Goal: Task Accomplishment & Management: Use online tool/utility

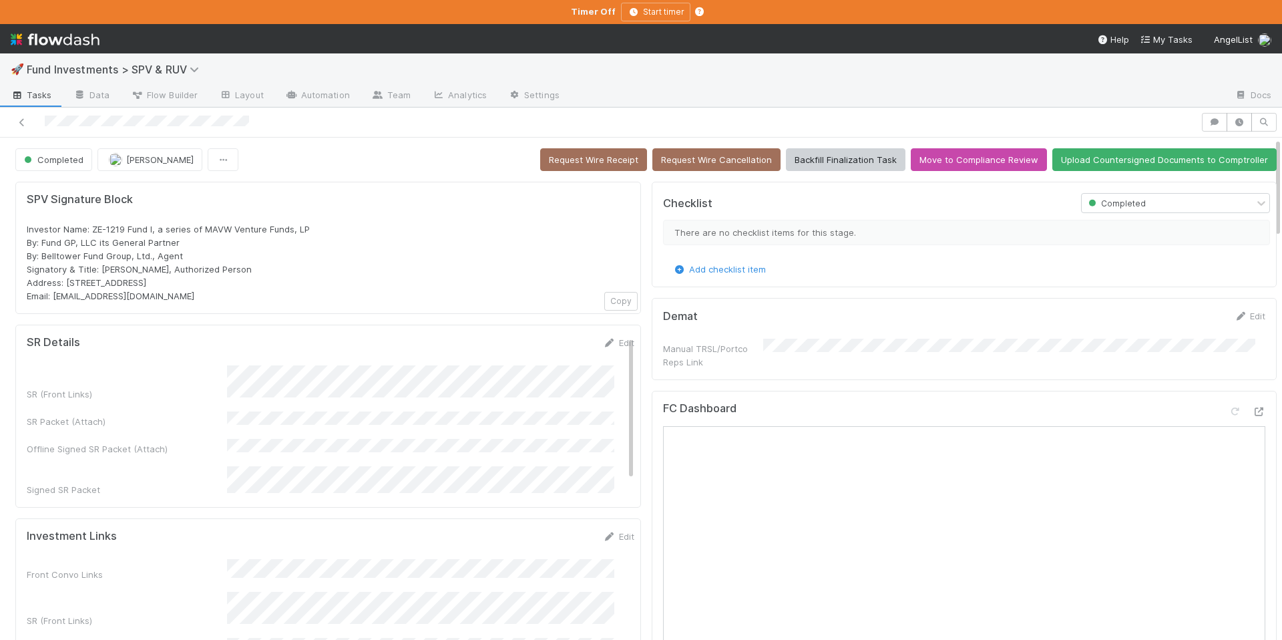
click at [171, 76] on span "Fund Investments > SPV & RUV" at bounding box center [122, 69] width 190 height 16
click at [170, 71] on span "Fund Investments > SPV & RUV" at bounding box center [116, 69] width 179 height 13
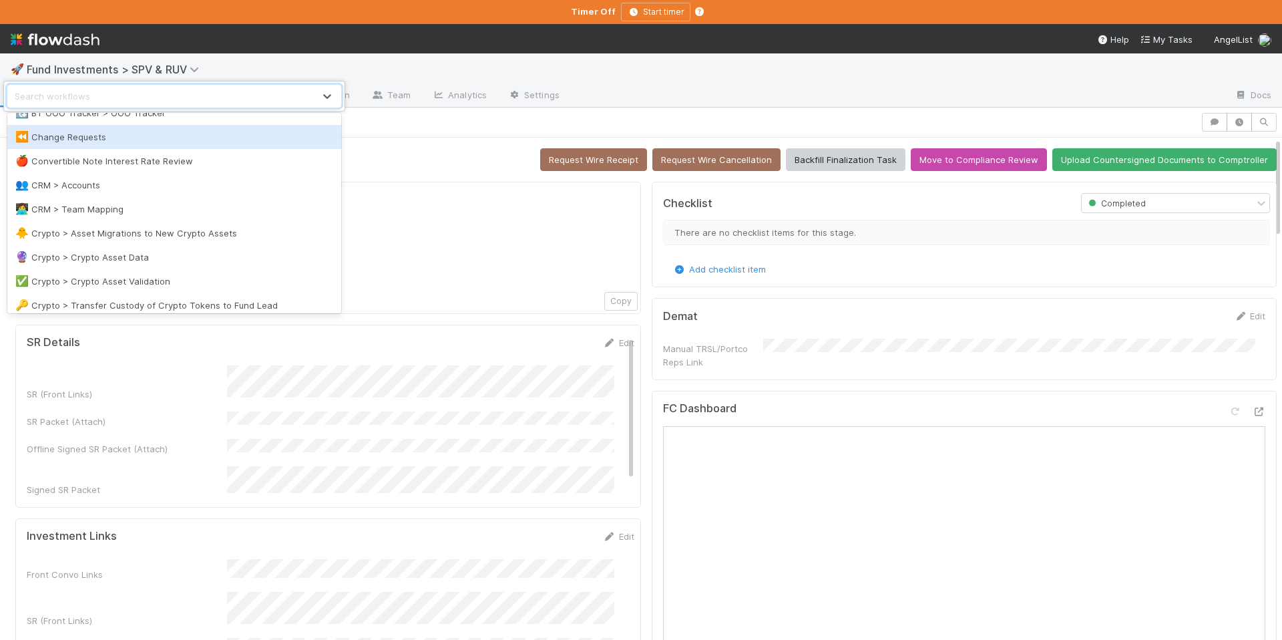
scroll to position [568, 0]
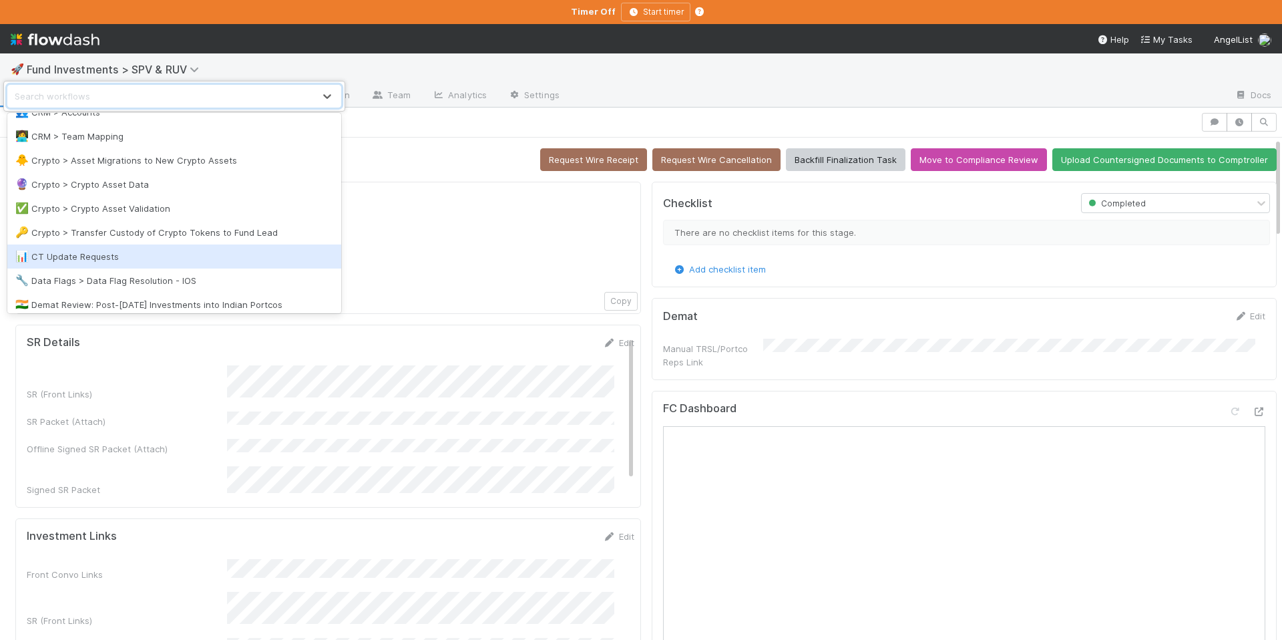
click at [131, 266] on div "📊 CT Update Requests" at bounding box center [174, 256] width 334 height 24
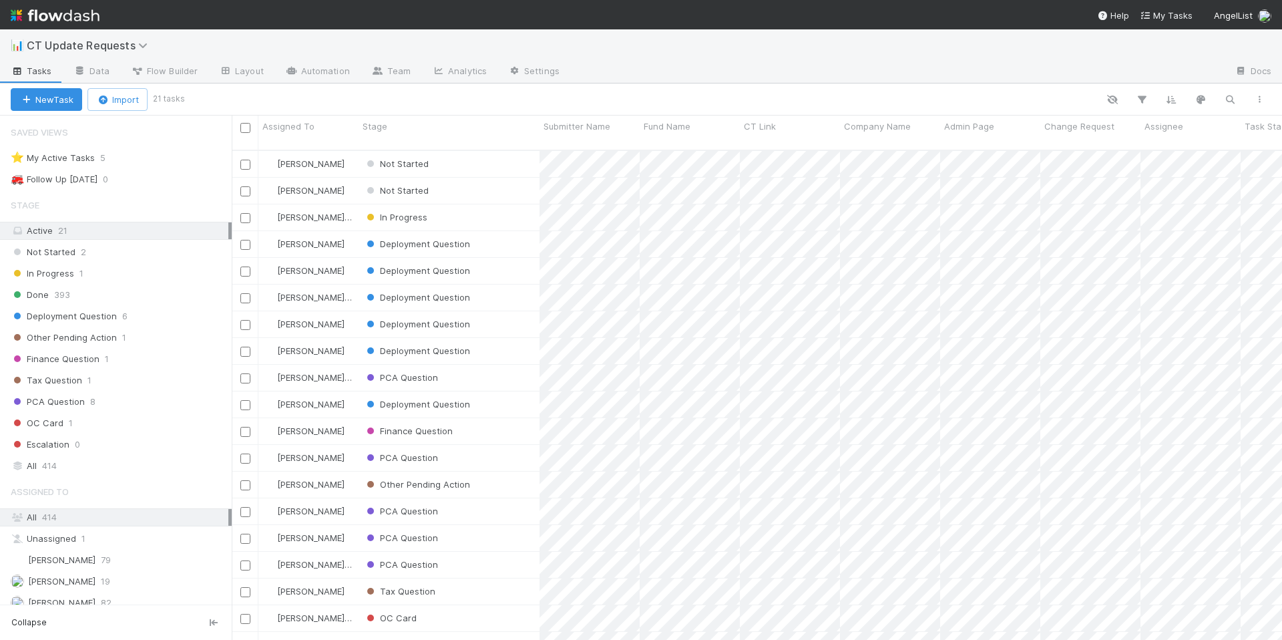
scroll to position [491, 1040]
click at [119, 153] on div "⭐ My Active Tasks 5" at bounding box center [121, 158] width 221 height 17
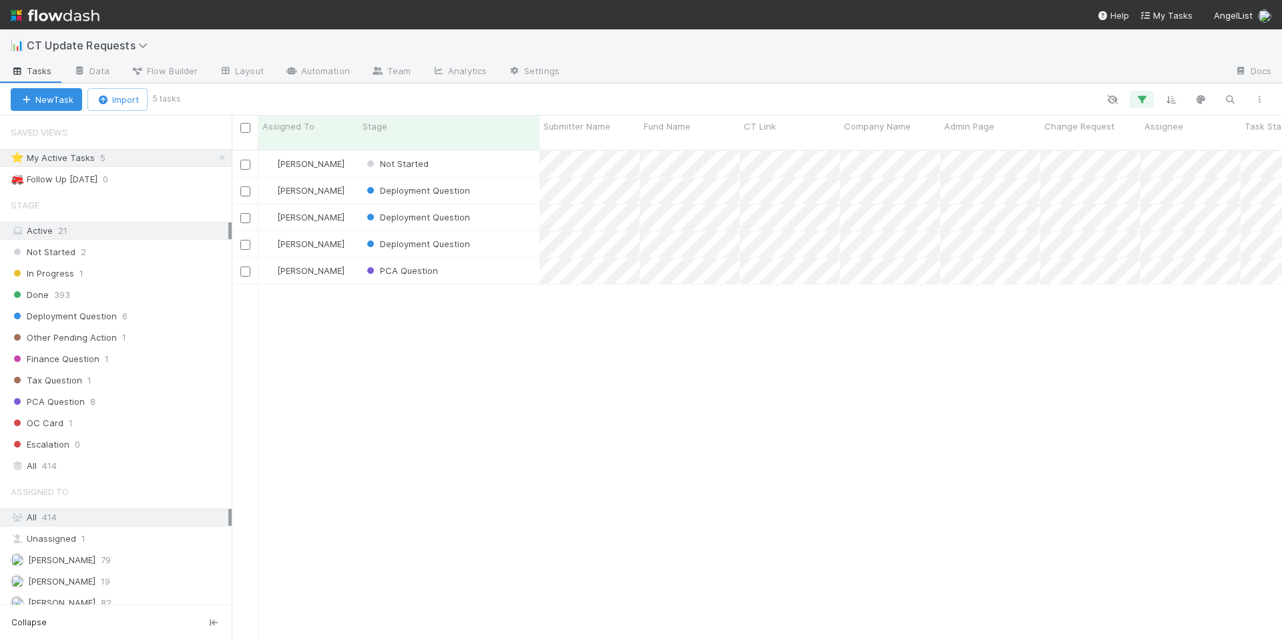
scroll to position [491, 1040]
click at [477, 237] on div "Deployment Question" at bounding box center [448, 244] width 181 height 26
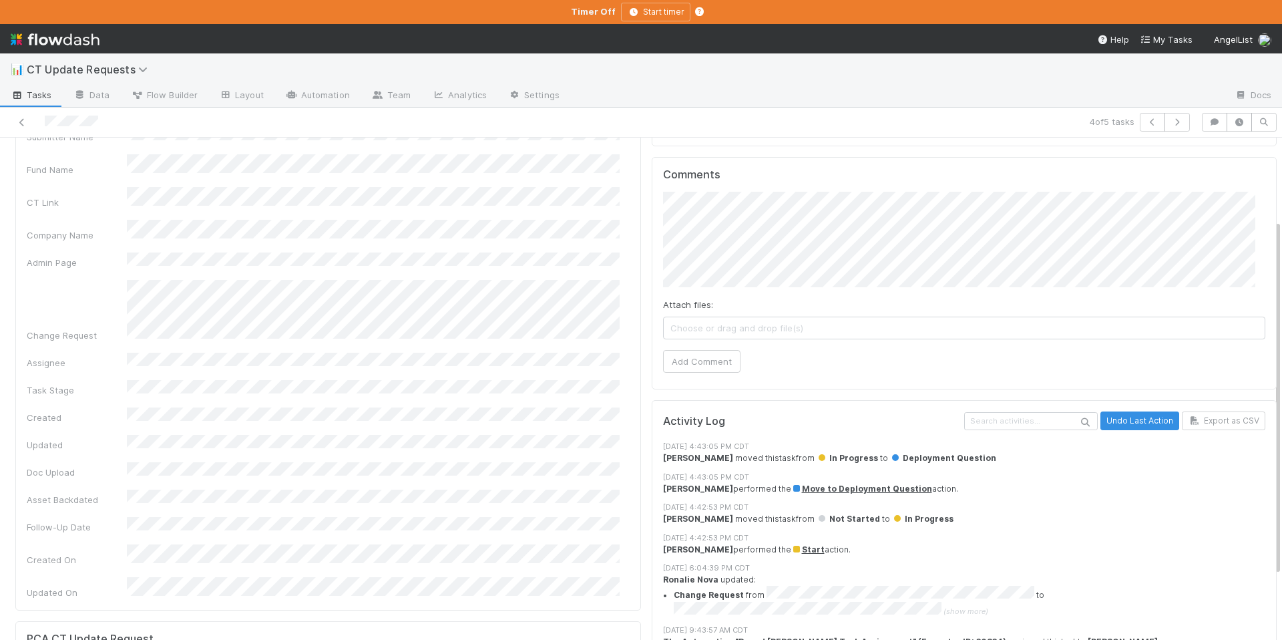
scroll to position [90, 0]
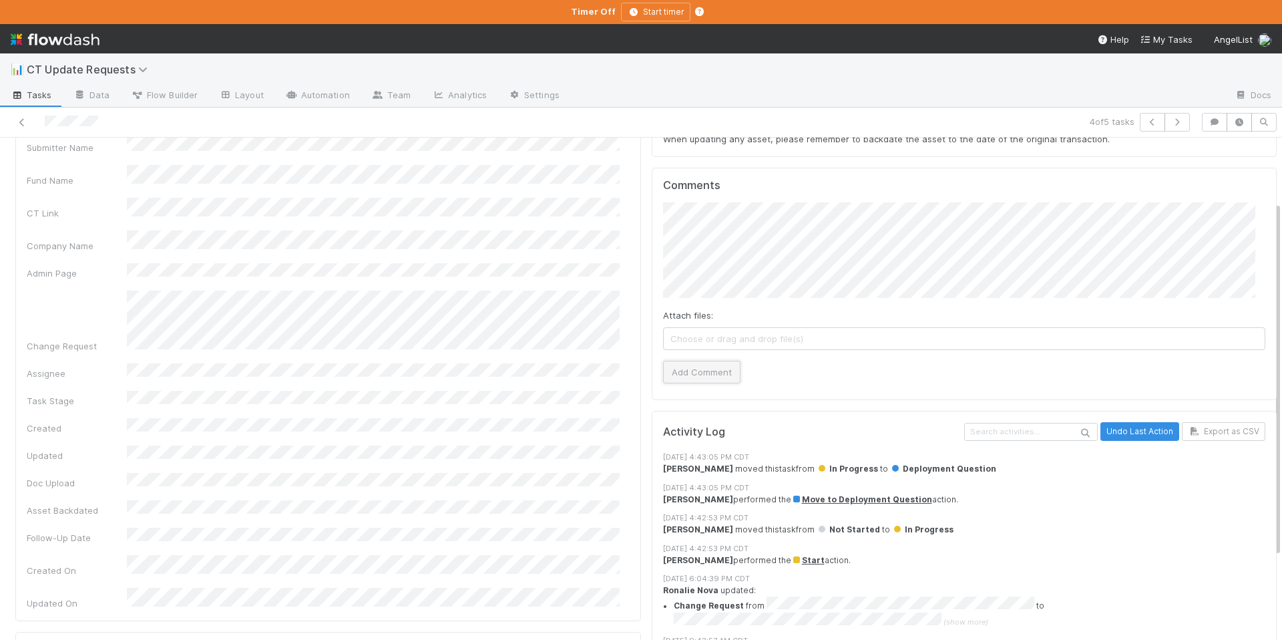
click at [696, 368] on button "Add Comment" at bounding box center [701, 371] width 77 height 23
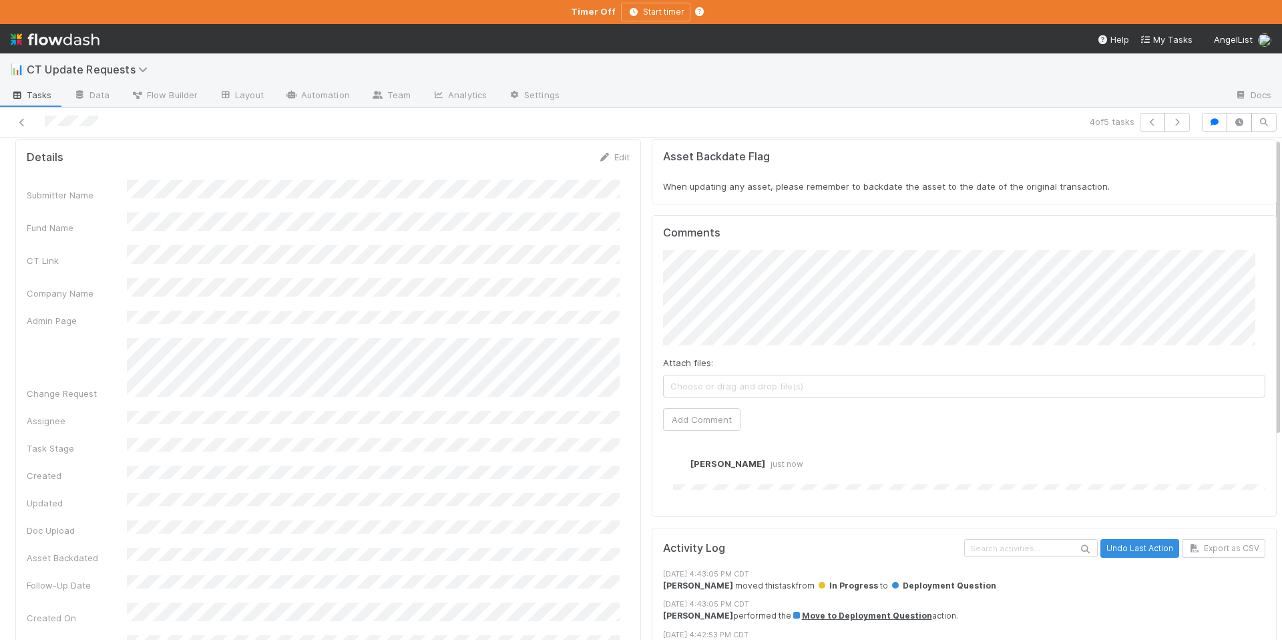
scroll to position [0, 0]
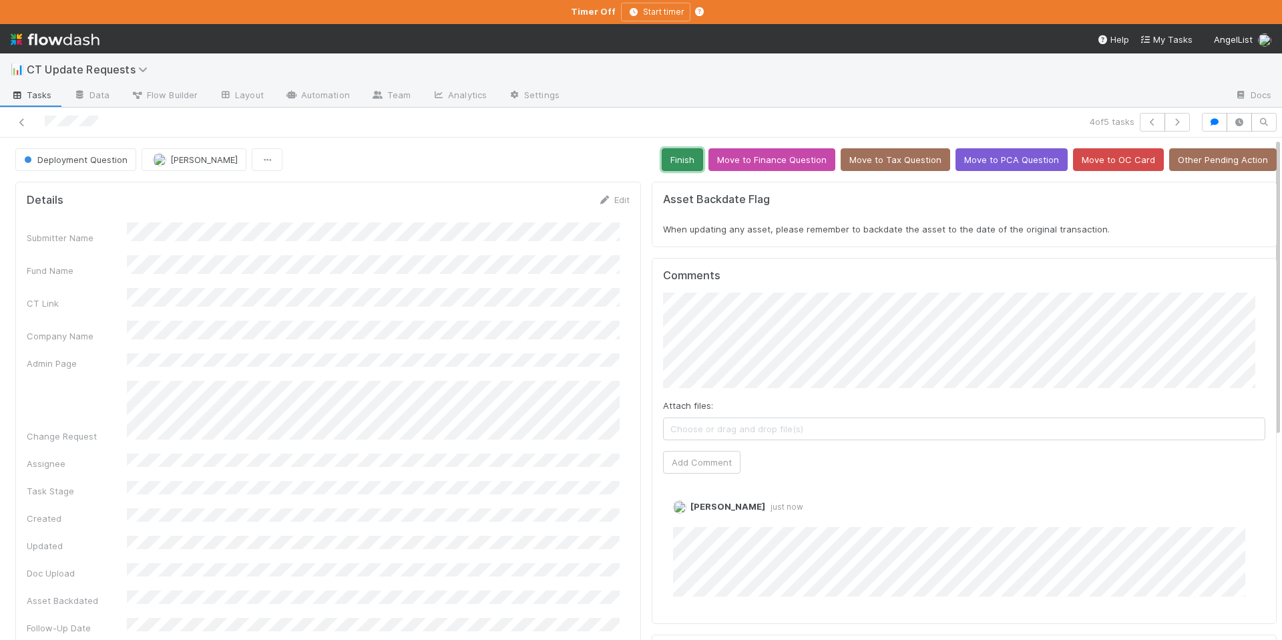
click at [671, 158] on button "Finish" at bounding box center [682, 159] width 41 height 23
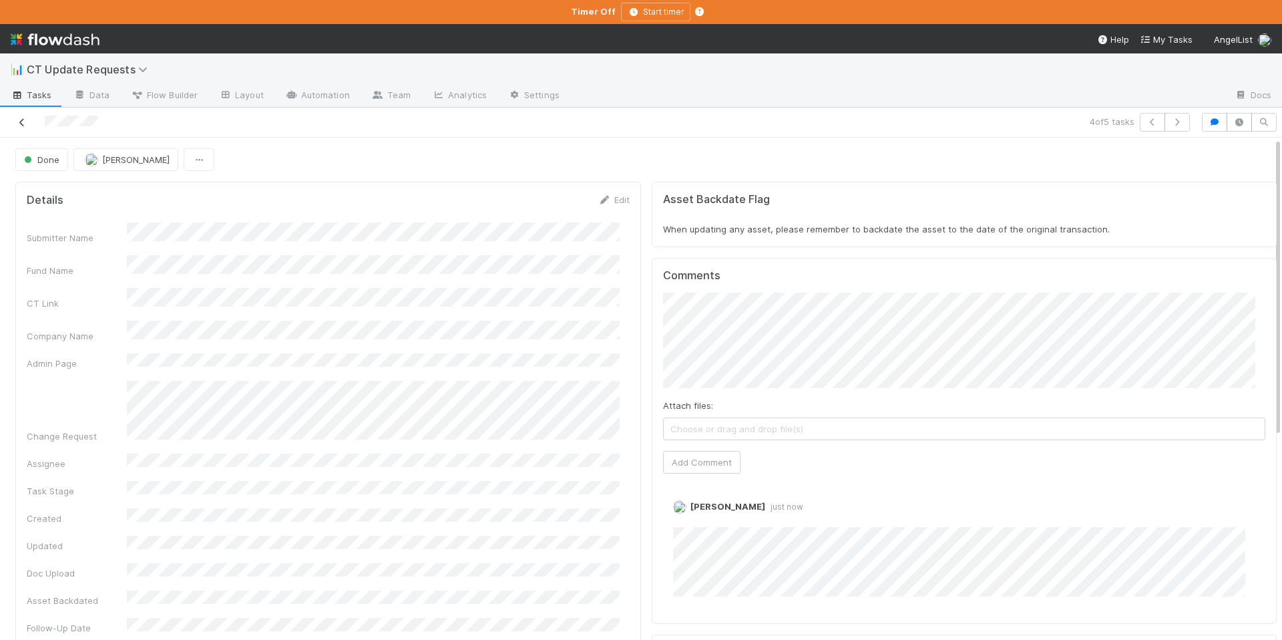
click at [23, 121] on icon at bounding box center [21, 122] width 13 height 9
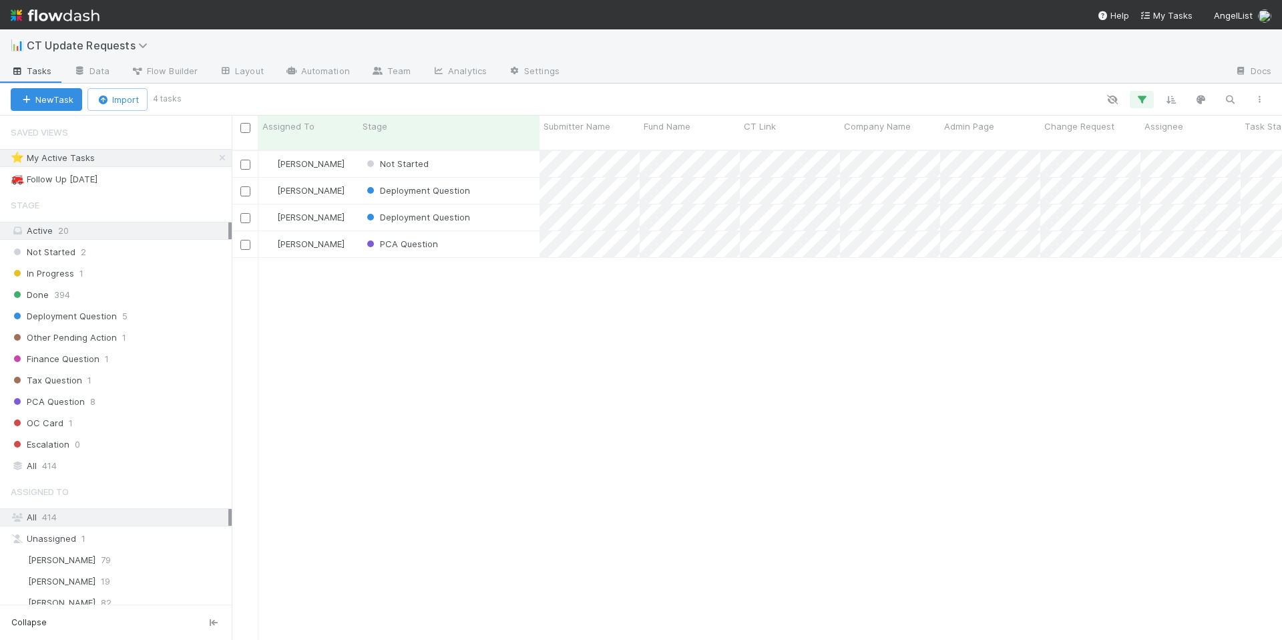
scroll to position [491, 1040]
click at [515, 212] on div "Deployment Question" at bounding box center [448, 217] width 181 height 26
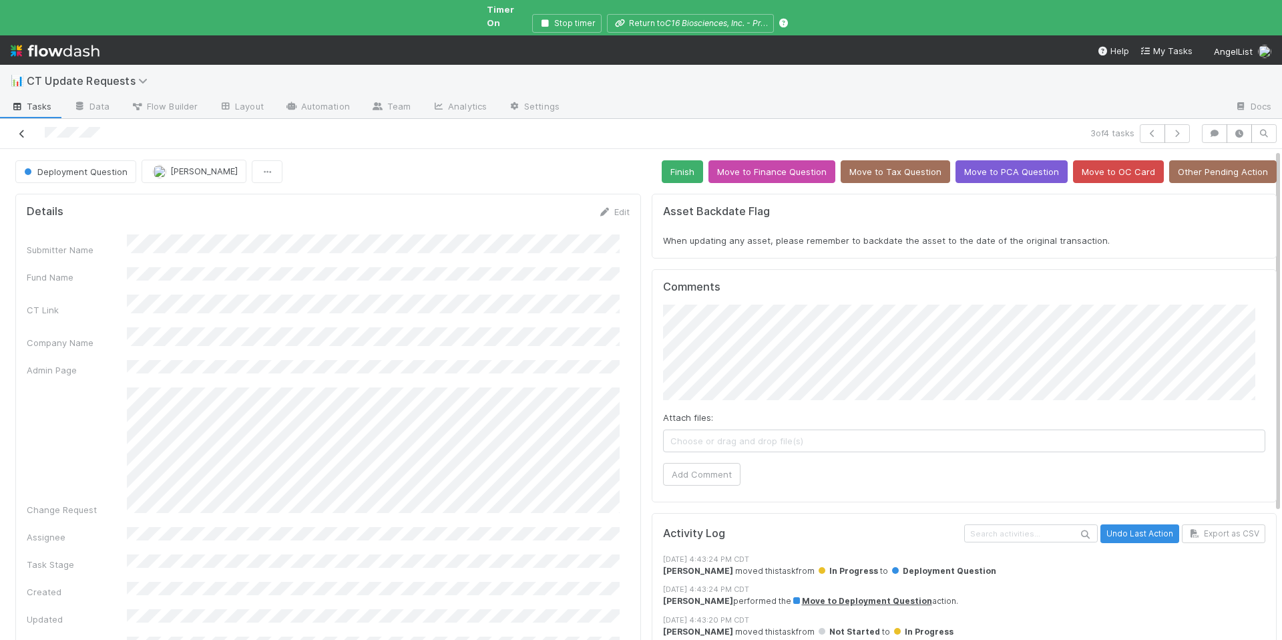
click at [23, 130] on icon at bounding box center [21, 134] width 13 height 9
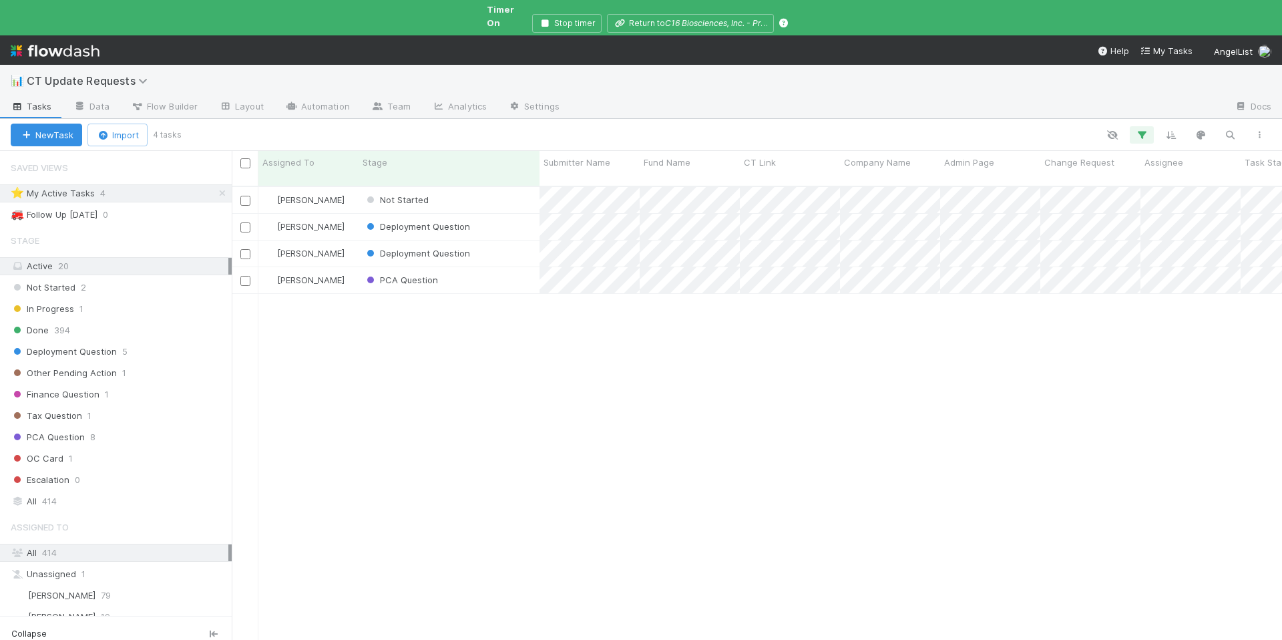
scroll to position [467, 1040]
click at [491, 214] on div "Deployment Question" at bounding box center [448, 227] width 181 height 26
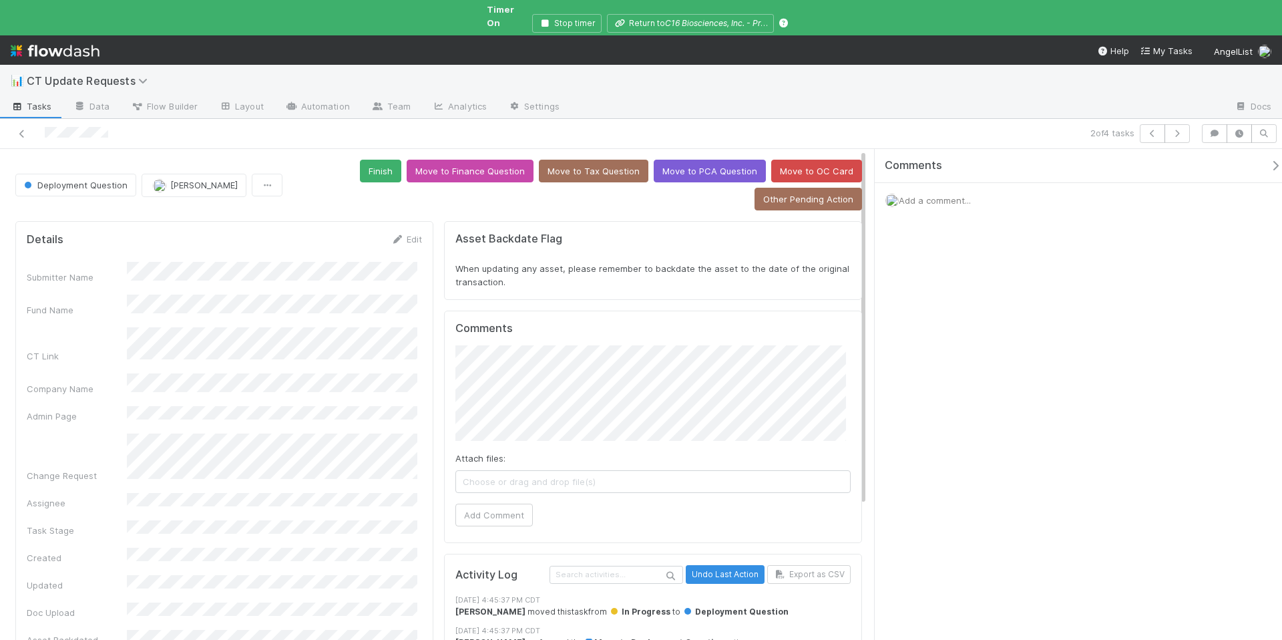
click at [1268, 160] on icon "button" at bounding box center [1274, 165] width 13 height 11
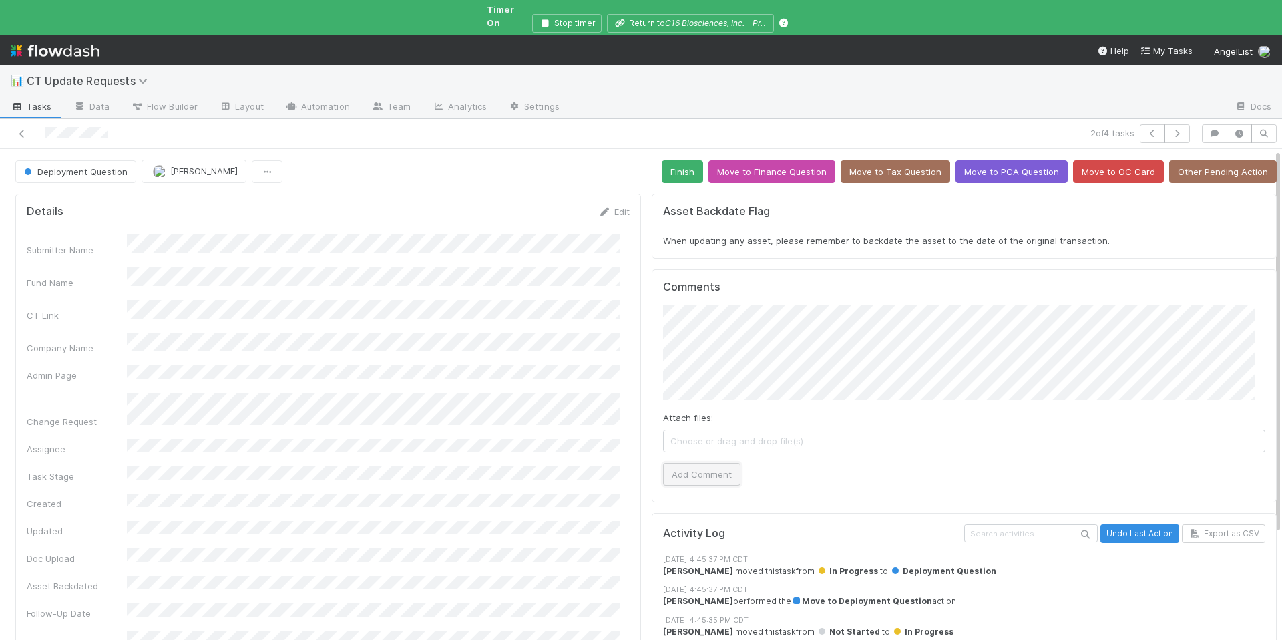
click at [698, 466] on button "Add Comment" at bounding box center [701, 474] width 77 height 23
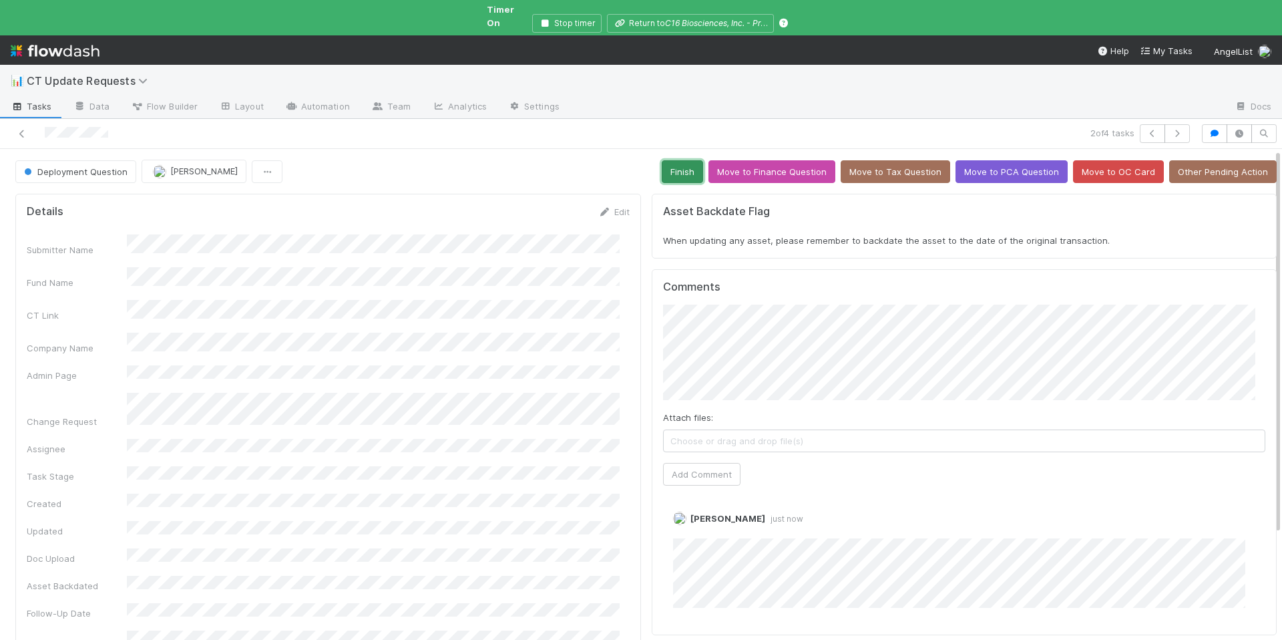
click at [684, 160] on button "Finish" at bounding box center [682, 171] width 41 height 23
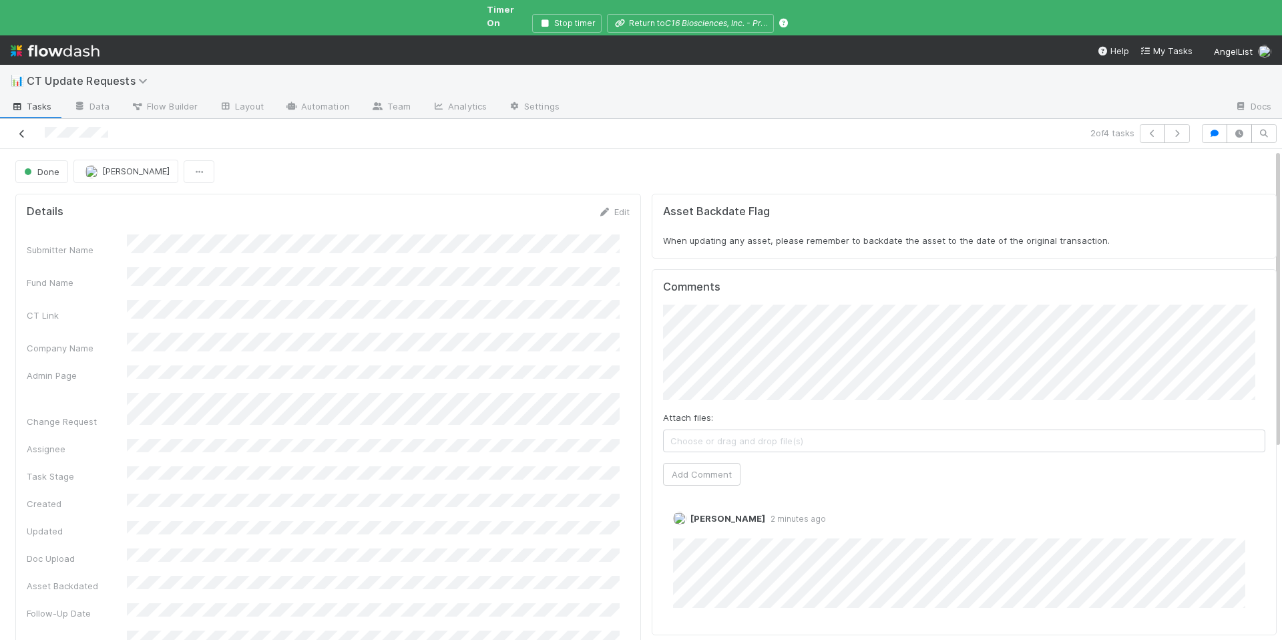
click at [26, 130] on icon at bounding box center [21, 134] width 13 height 9
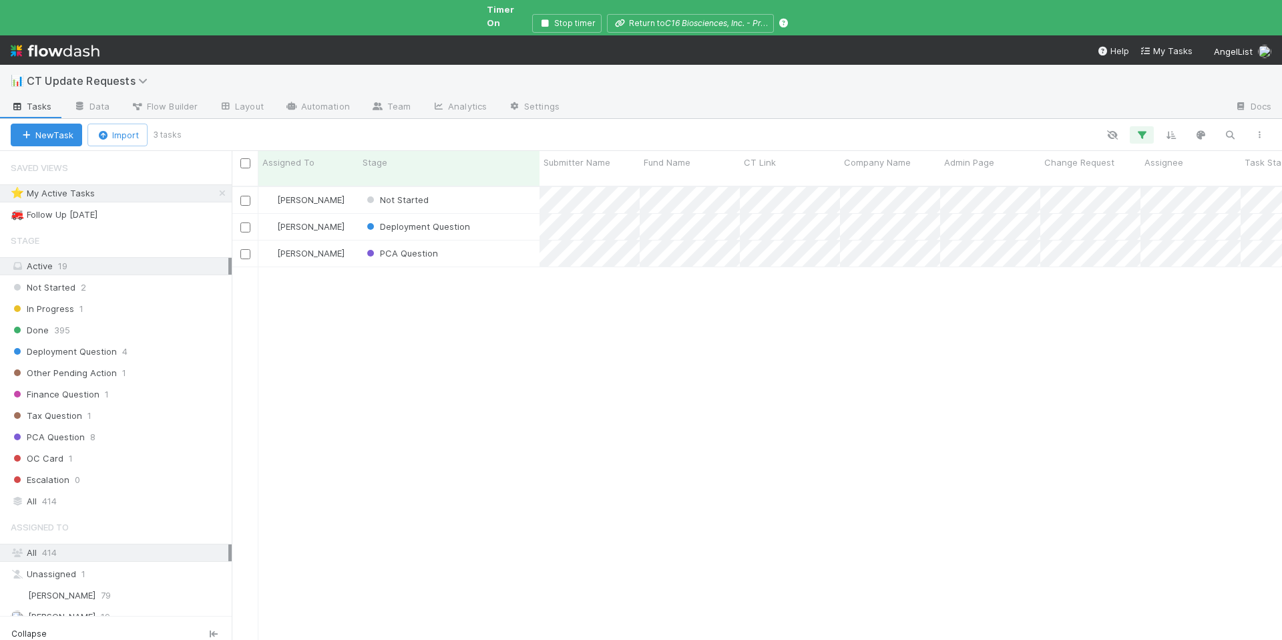
scroll to position [467, 1040]
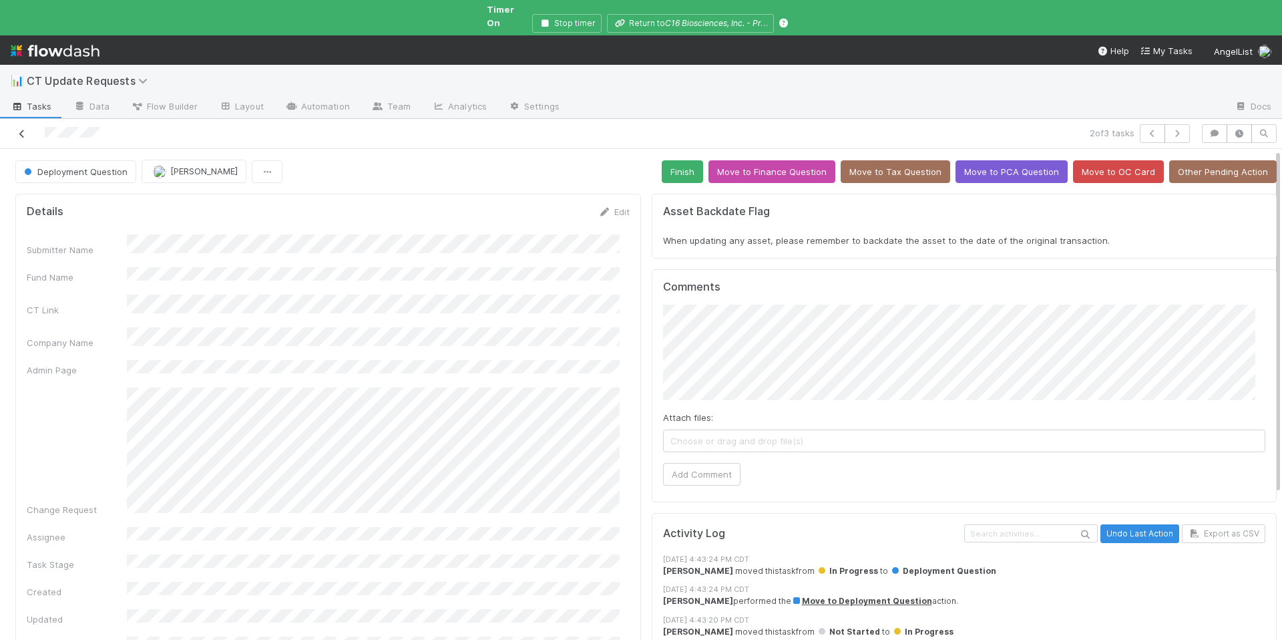
click at [27, 130] on icon at bounding box center [21, 134] width 13 height 9
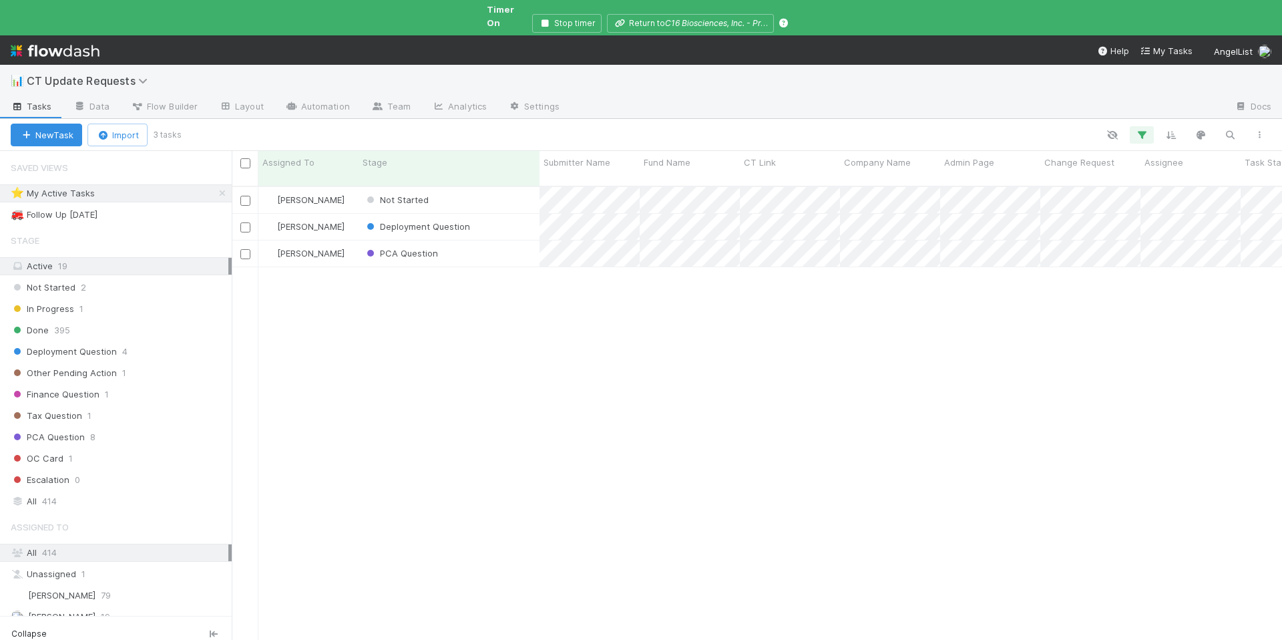
scroll to position [467, 1040]
click at [491, 187] on div "Not Started" at bounding box center [448, 200] width 181 height 26
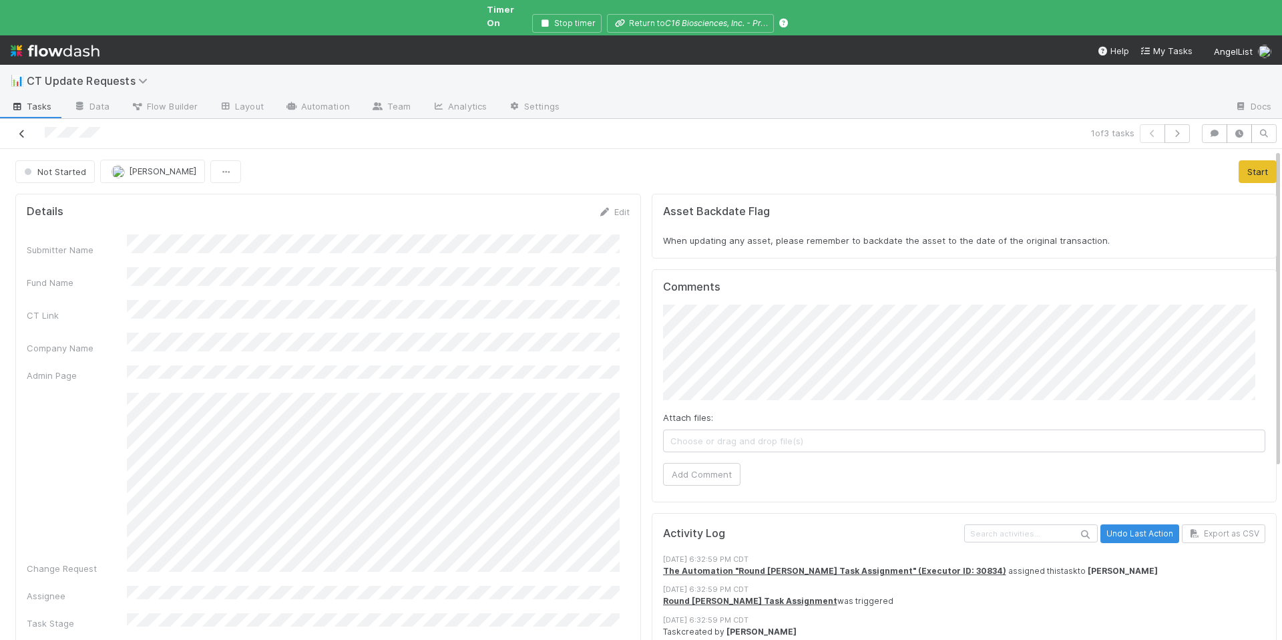
click at [20, 130] on icon at bounding box center [21, 134] width 13 height 9
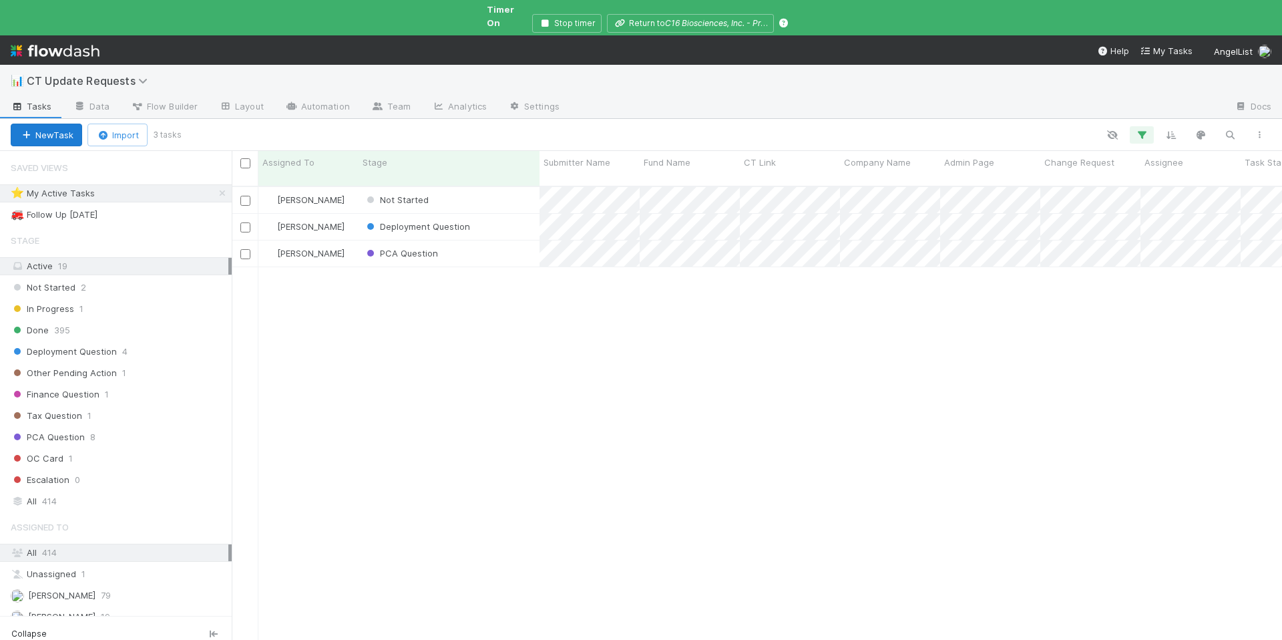
scroll to position [467, 1040]
click at [471, 240] on div "PCA Question" at bounding box center [448, 253] width 181 height 26
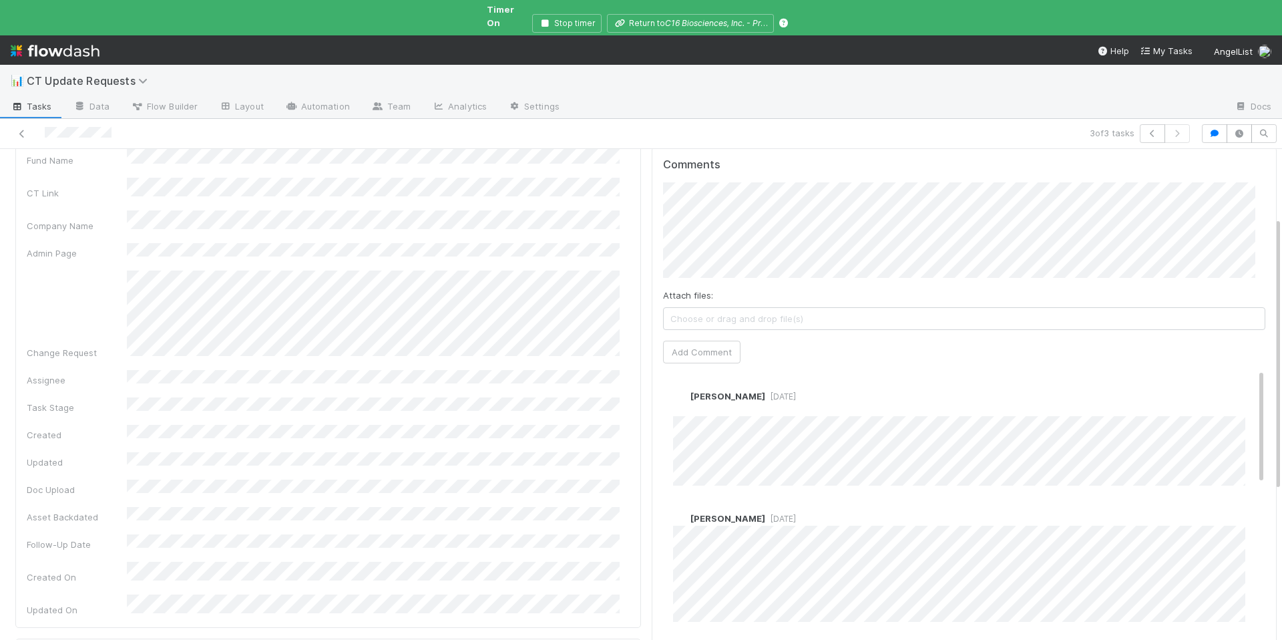
scroll to position [120, 0]
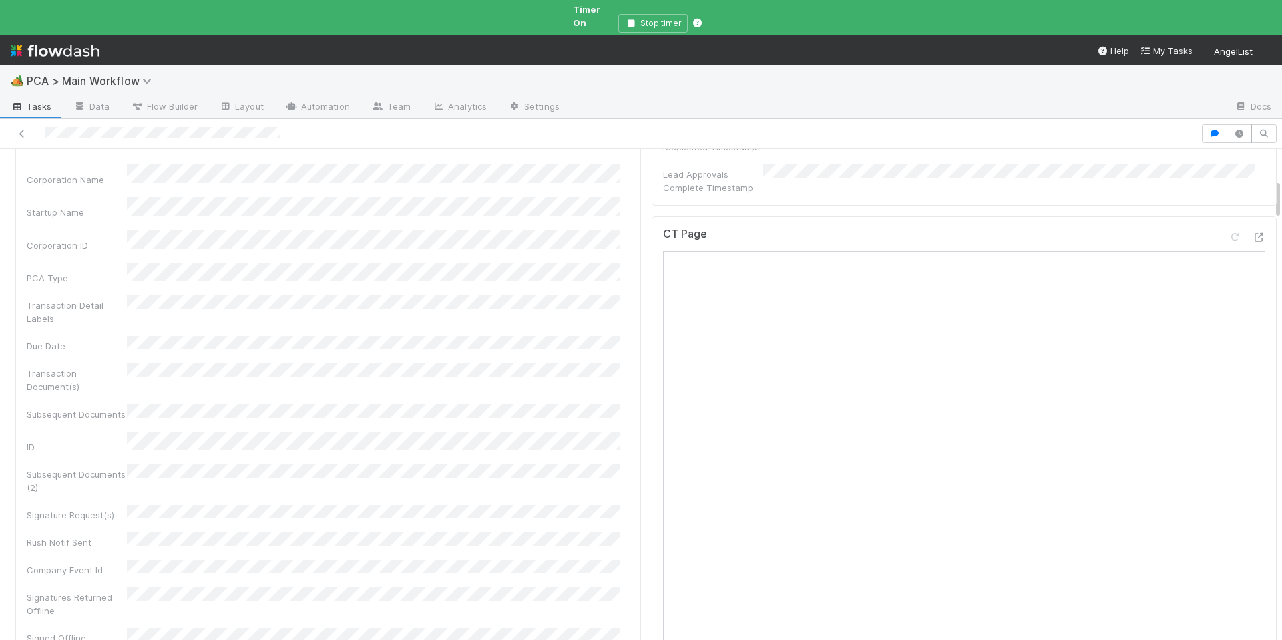
scroll to position [792, 0]
click at [1202, 124] on button "button" at bounding box center [1214, 133] width 25 height 19
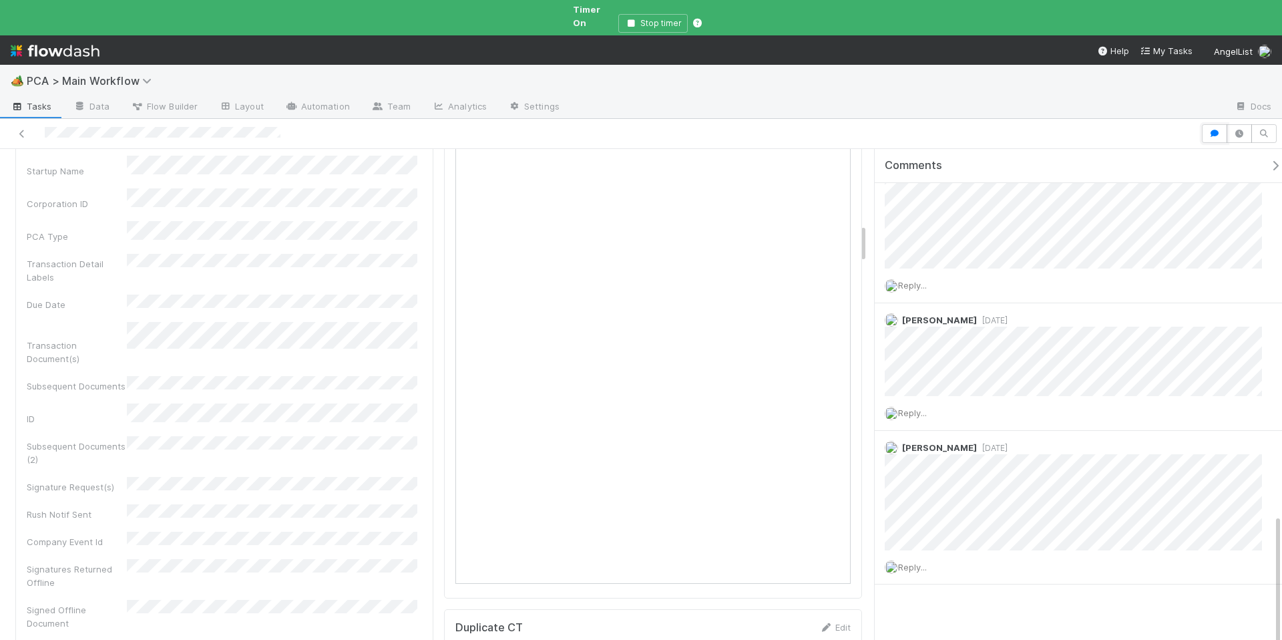
scroll to position [949, 0]
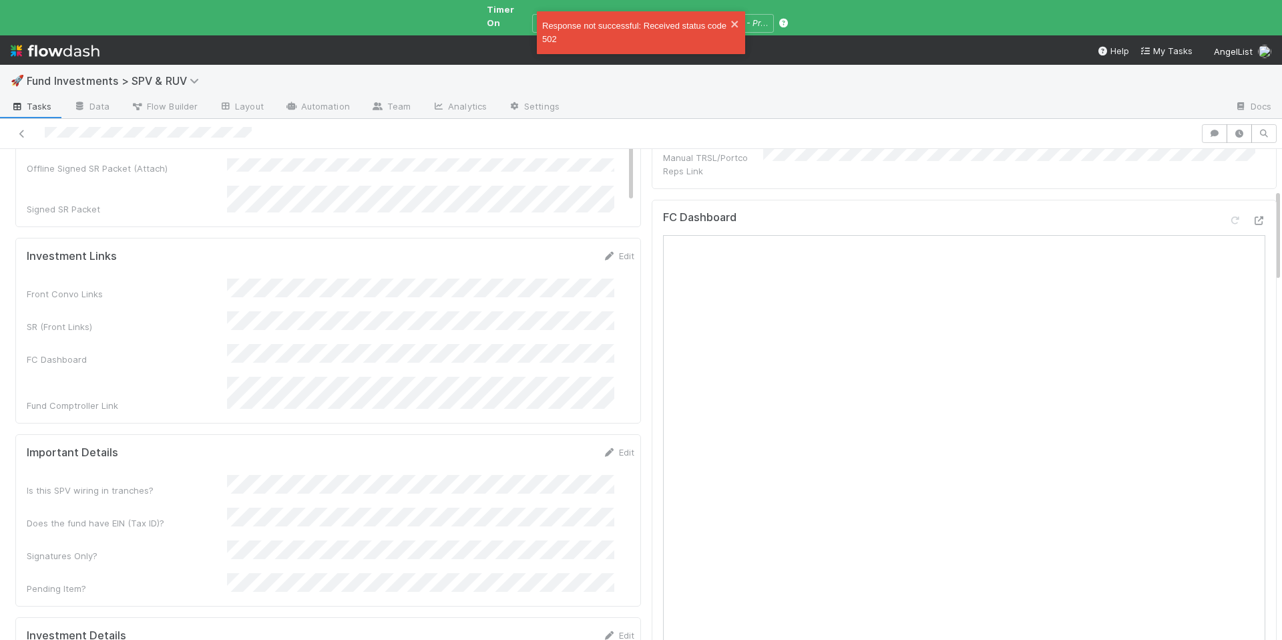
scroll to position [135, 0]
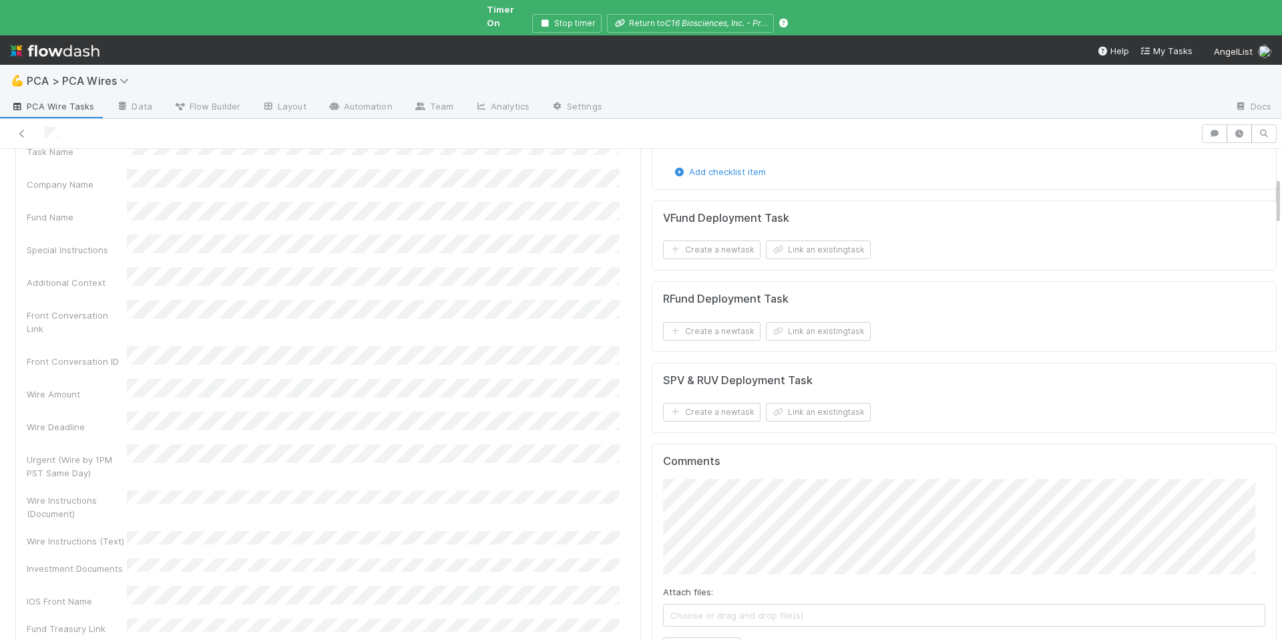
scroll to position [291, 0]
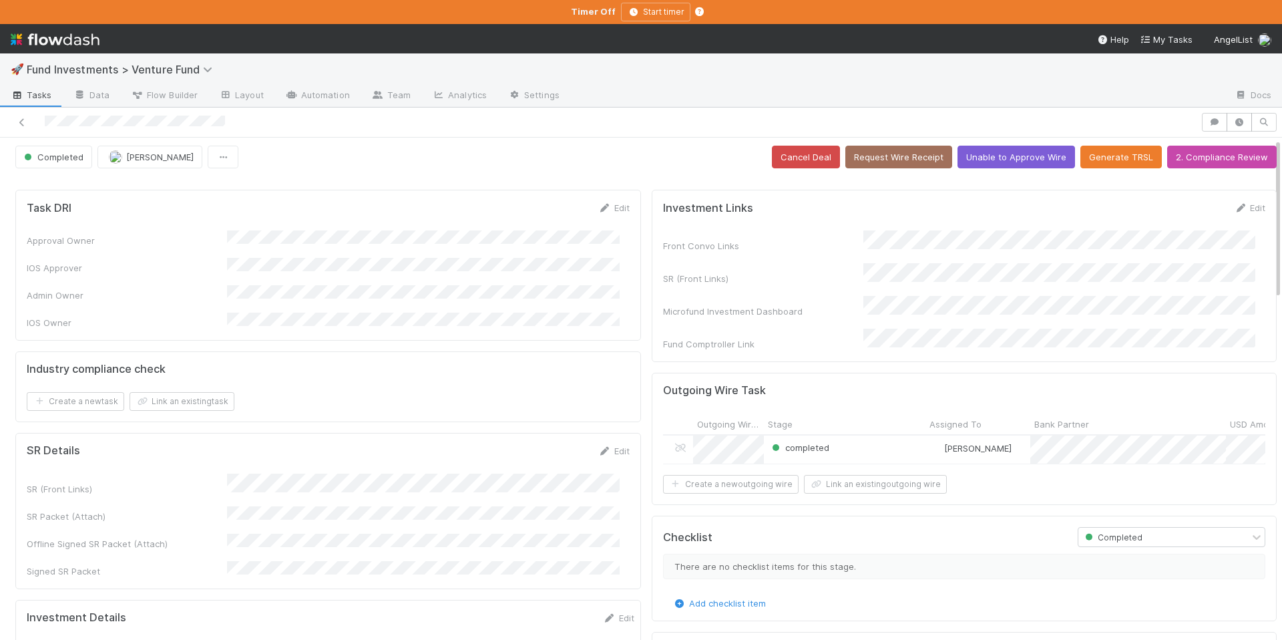
scroll to position [3, 0]
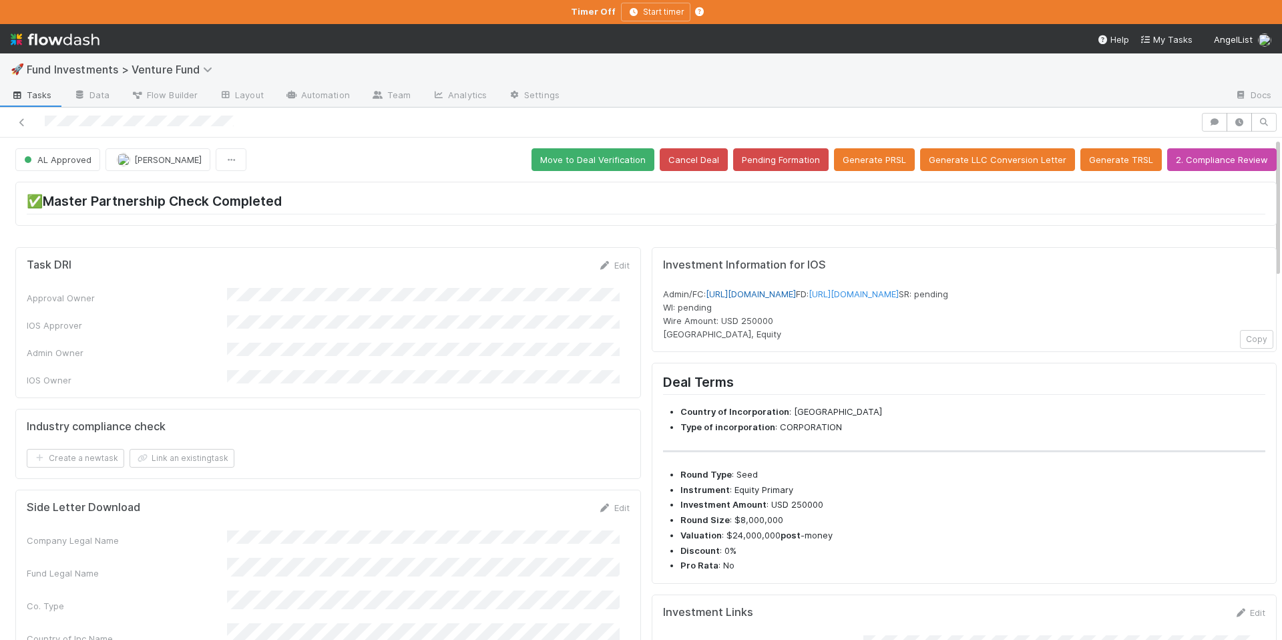
click at [750, 295] on link "https://venture.angellist.com/v/admin/funds/investment/29256" at bounding box center [751, 293] width 90 height 11
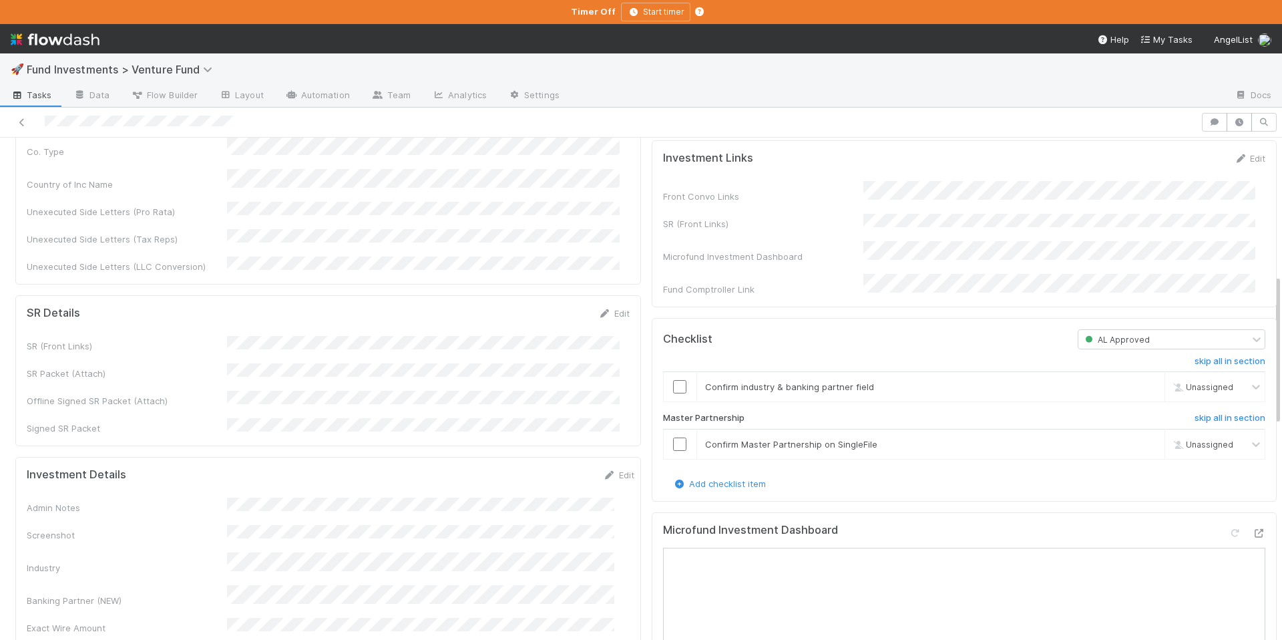
scroll to position [891, 0]
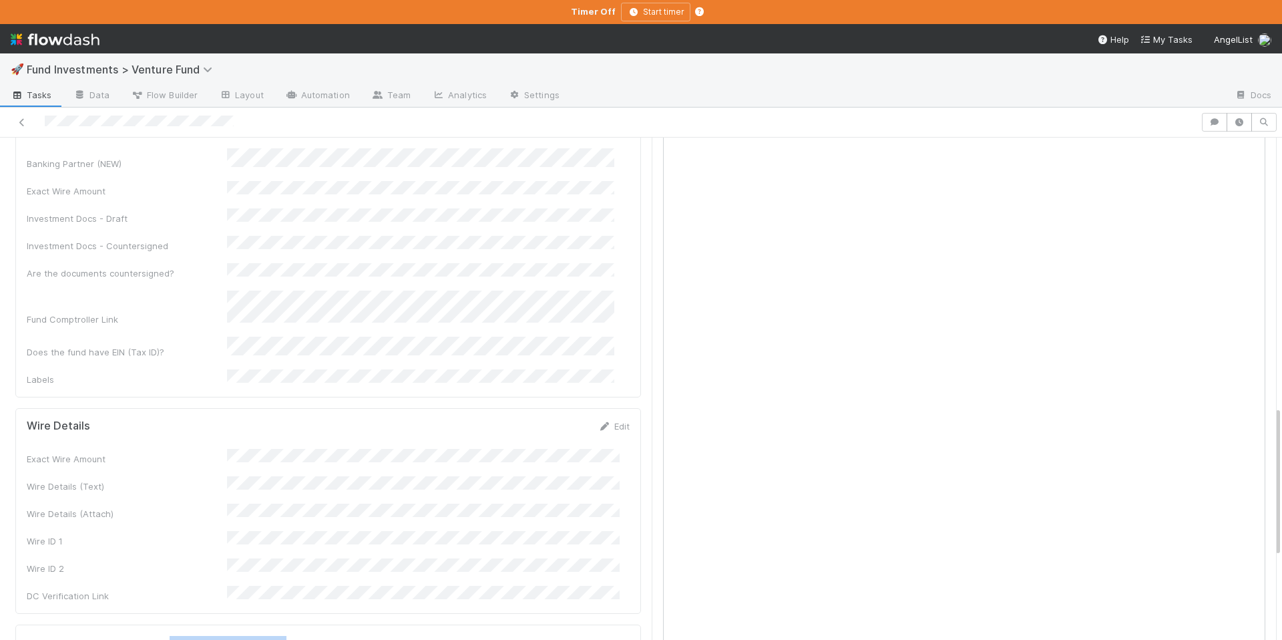
drag, startPoint x: 286, startPoint y: 533, endPoint x: 199, endPoint y: 531, distance: 86.8
copy span "Squared Circle Ventures, LP"
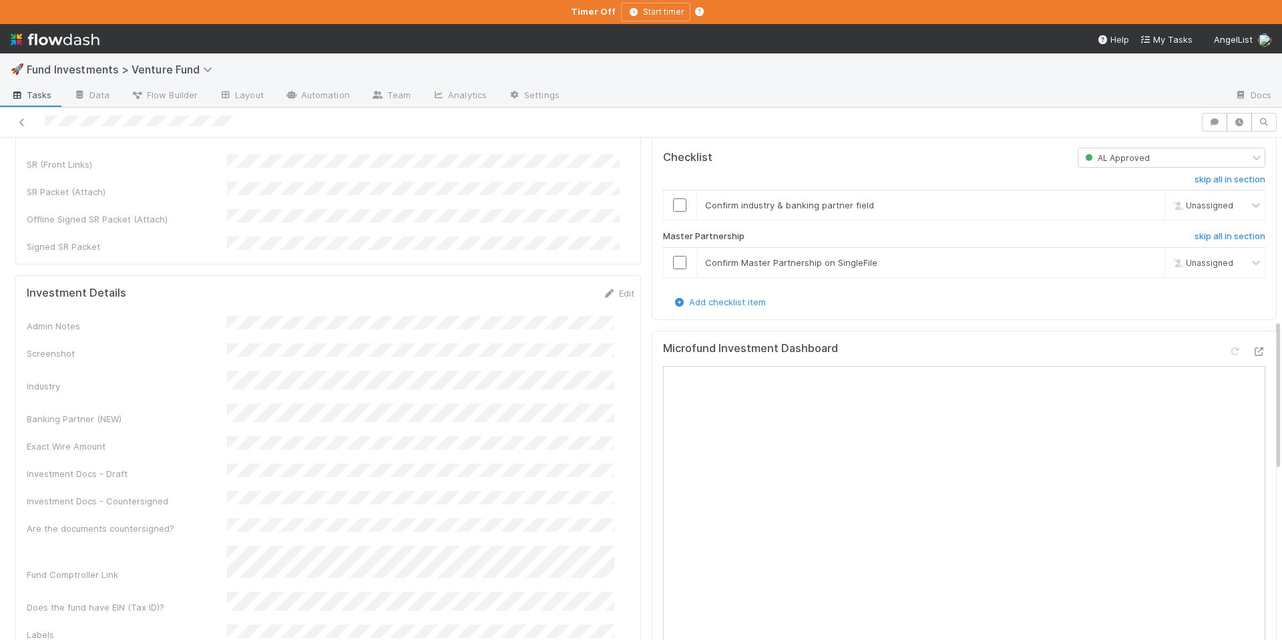
scroll to position [603, 0]
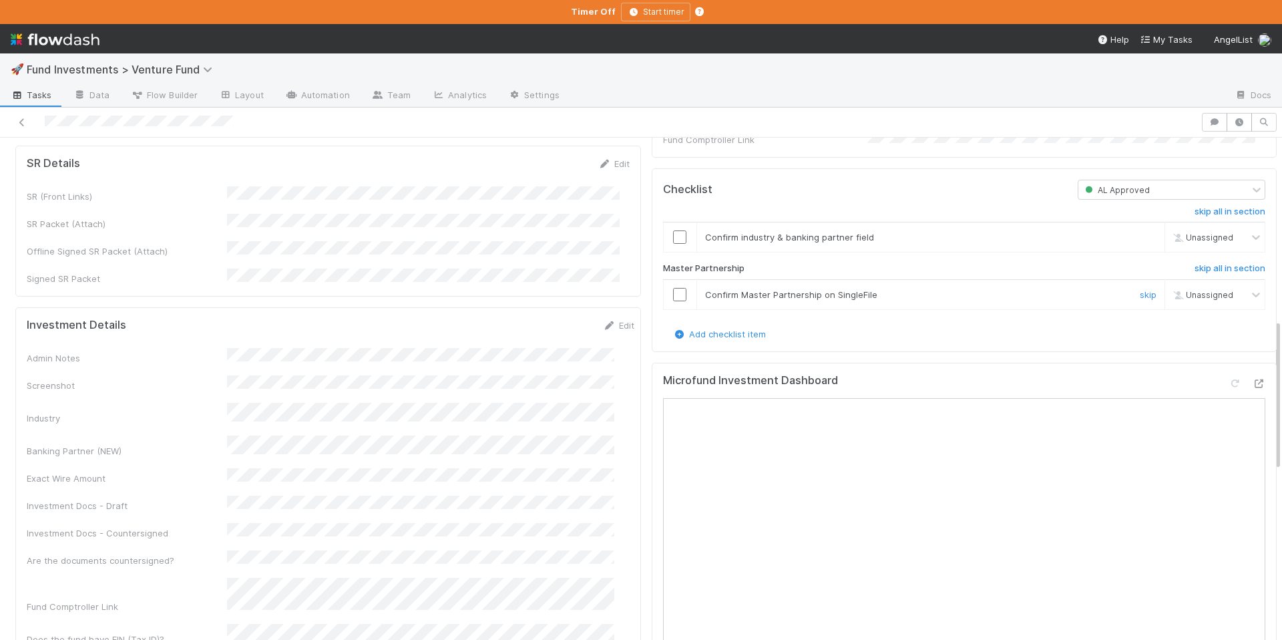
click at [673, 301] on input "checkbox" at bounding box center [679, 294] width 13 height 13
click at [673, 244] on input "checkbox" at bounding box center [679, 236] width 13 height 13
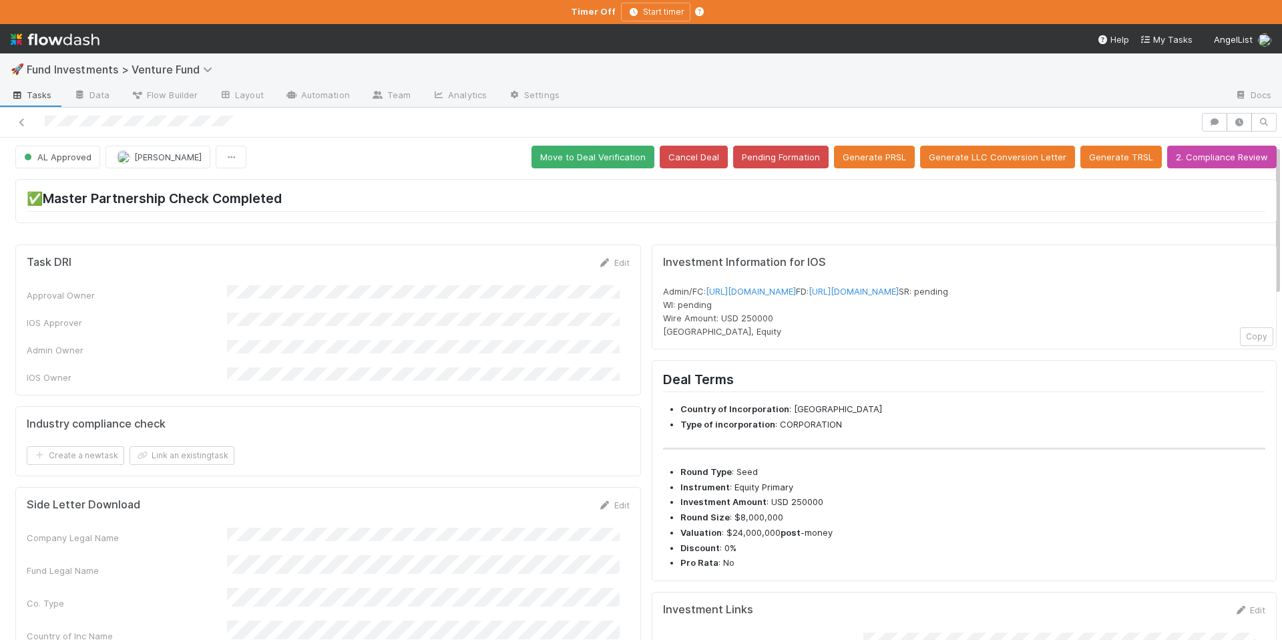
scroll to position [0, 0]
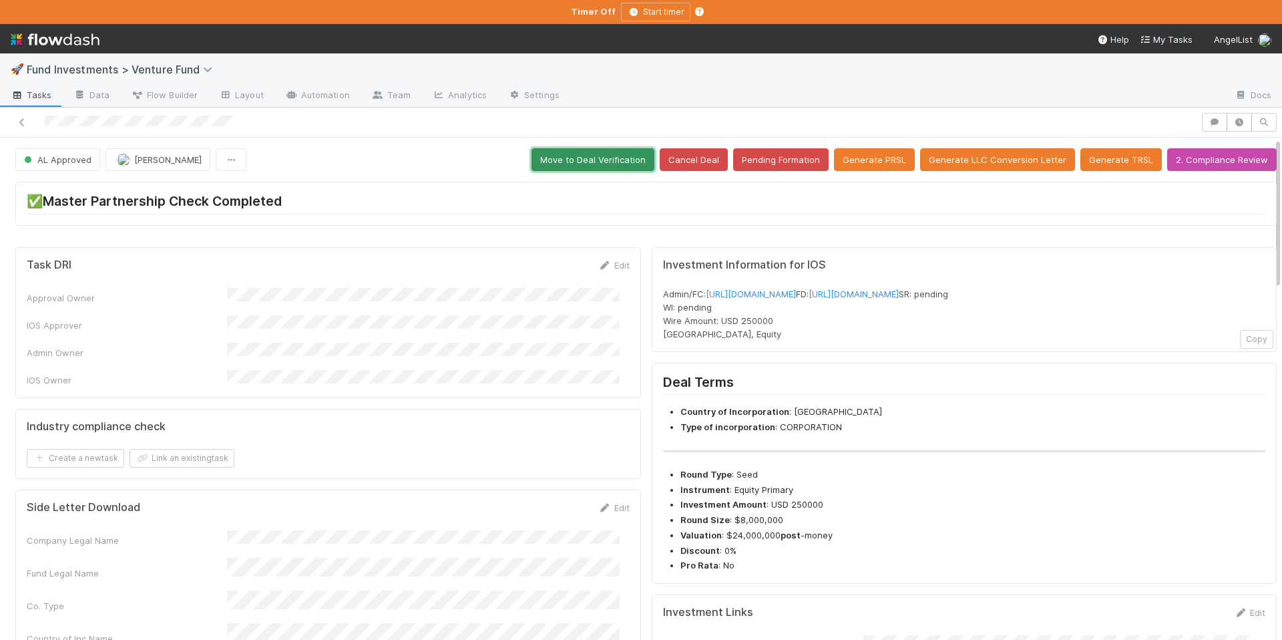
click at [591, 158] on button "Move to Deal Verification" at bounding box center [592, 159] width 123 height 23
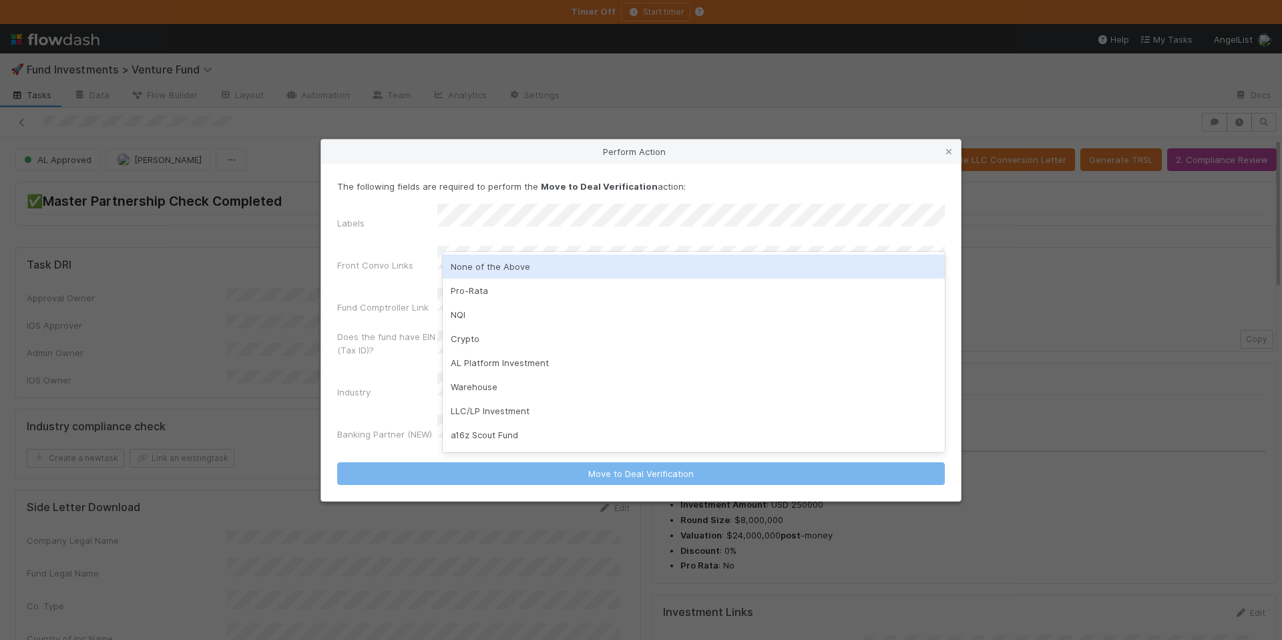
click at [561, 266] on div "None of the Above" at bounding box center [694, 266] width 502 height 24
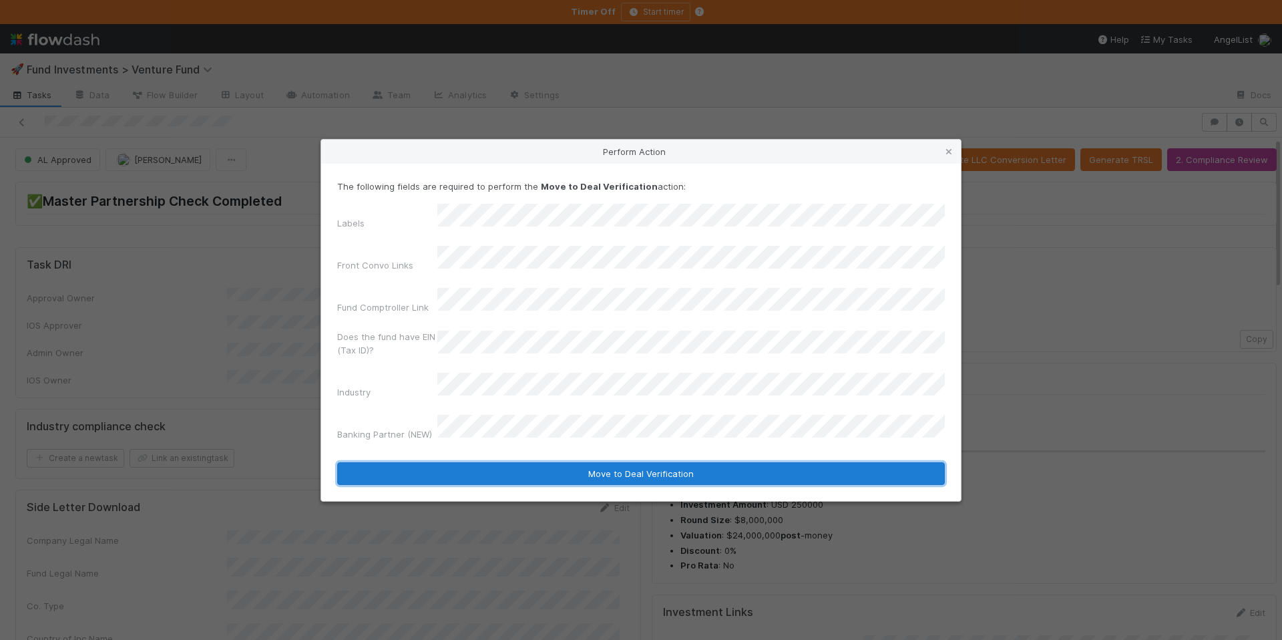
click at [598, 462] on button "Move to Deal Verification" at bounding box center [640, 473] width 607 height 23
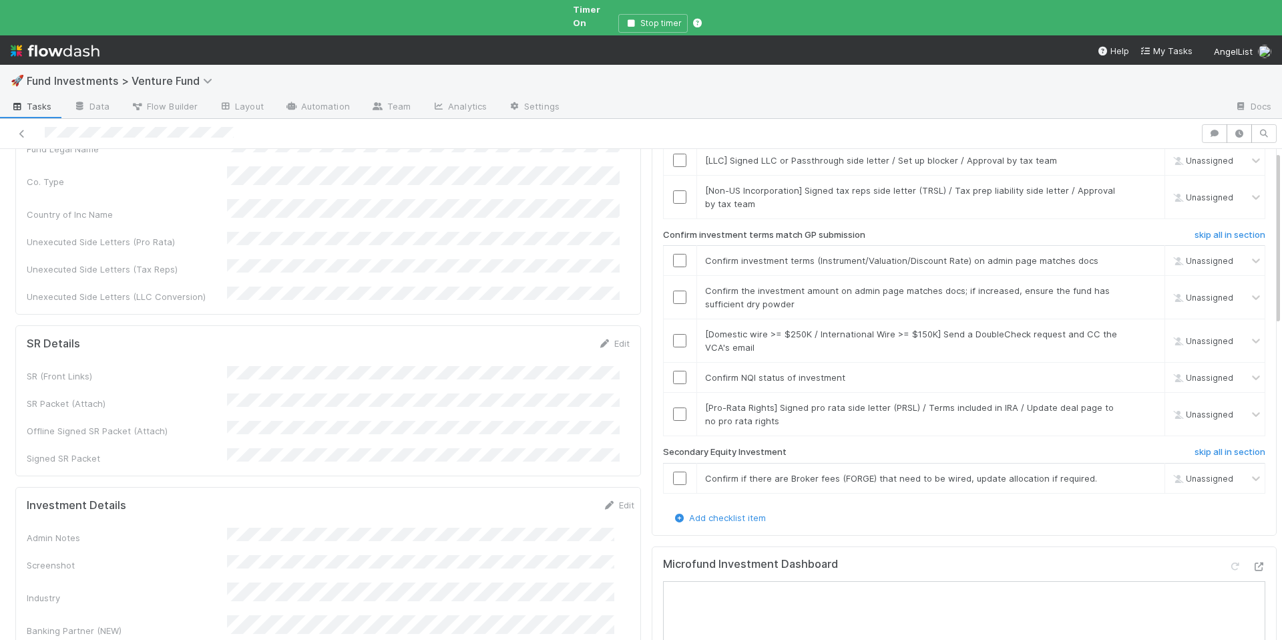
scroll to position [413, 0]
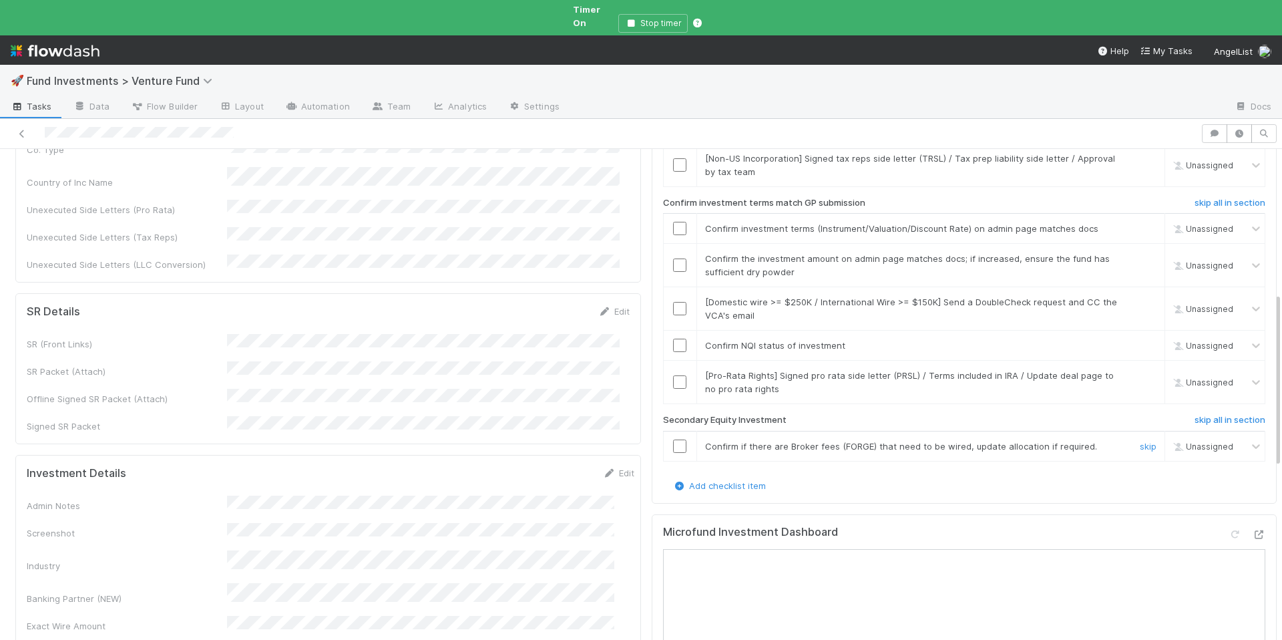
click at [1140, 441] on link "skip" at bounding box center [1148, 446] width 17 height 11
click at [1140, 370] on link "skip" at bounding box center [1148, 375] width 17 height 11
click at [673, 338] on input "checkbox" at bounding box center [679, 344] width 13 height 13
checkbox input "true"
click at [603, 467] on link "Edit" at bounding box center [618, 472] width 31 height 11
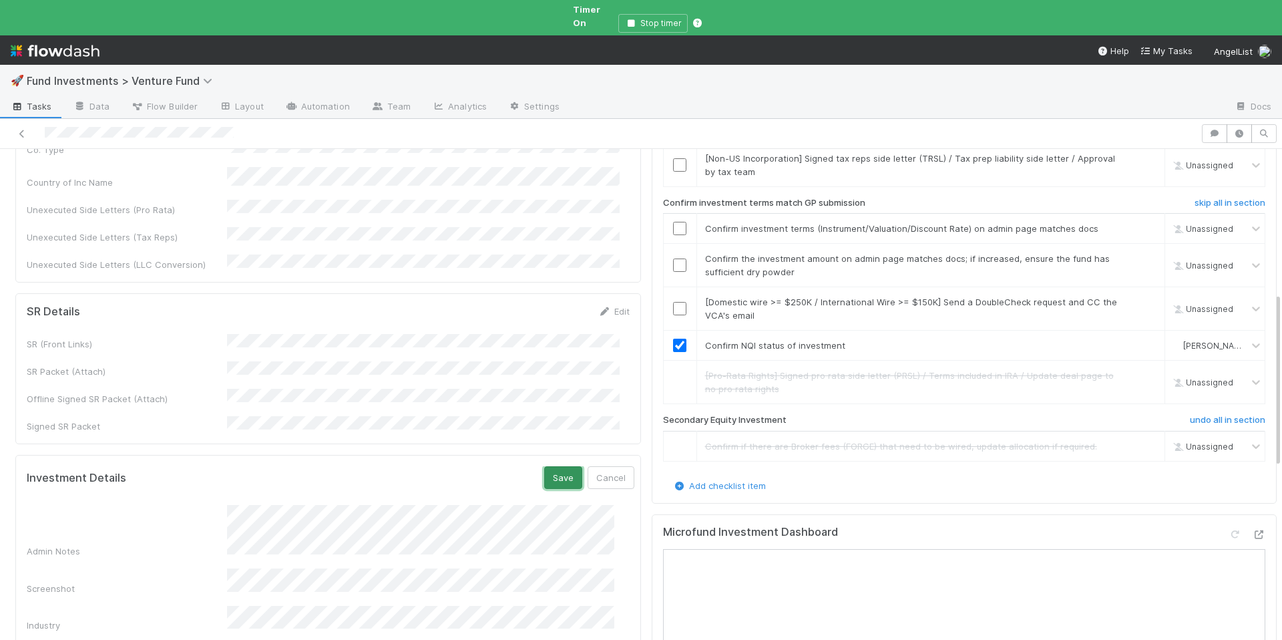
click at [544, 466] on button "Save" at bounding box center [563, 477] width 38 height 23
click at [680, 261] on div at bounding box center [680, 267] width 33 height 13
drag, startPoint x: 670, startPoint y: 242, endPoint x: 670, endPoint y: 232, distance: 9.4
click at [673, 261] on input "checkbox" at bounding box center [679, 267] width 13 height 13
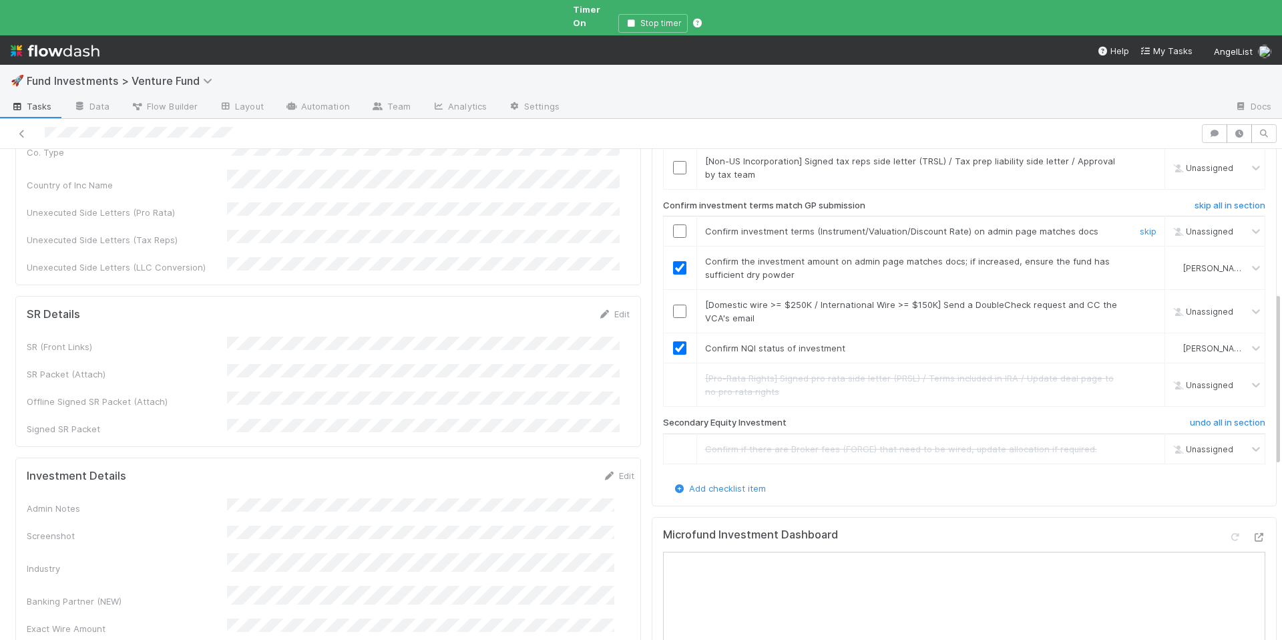
click at [673, 224] on input "checkbox" at bounding box center [679, 230] width 13 height 13
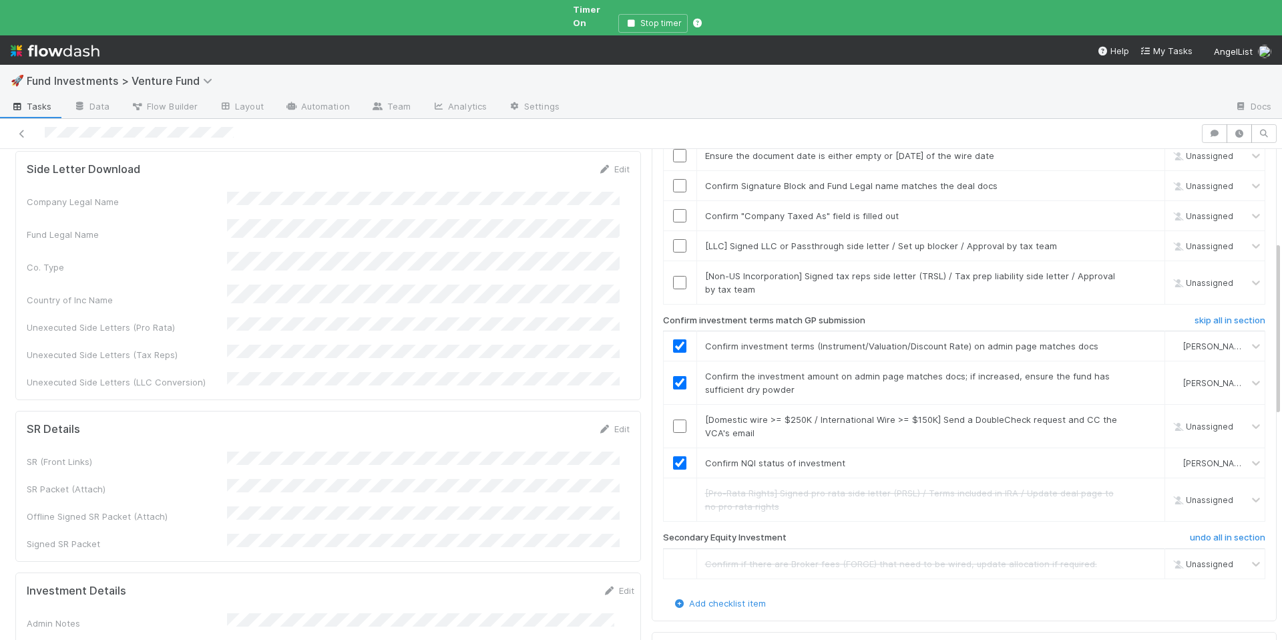
scroll to position [200, 0]
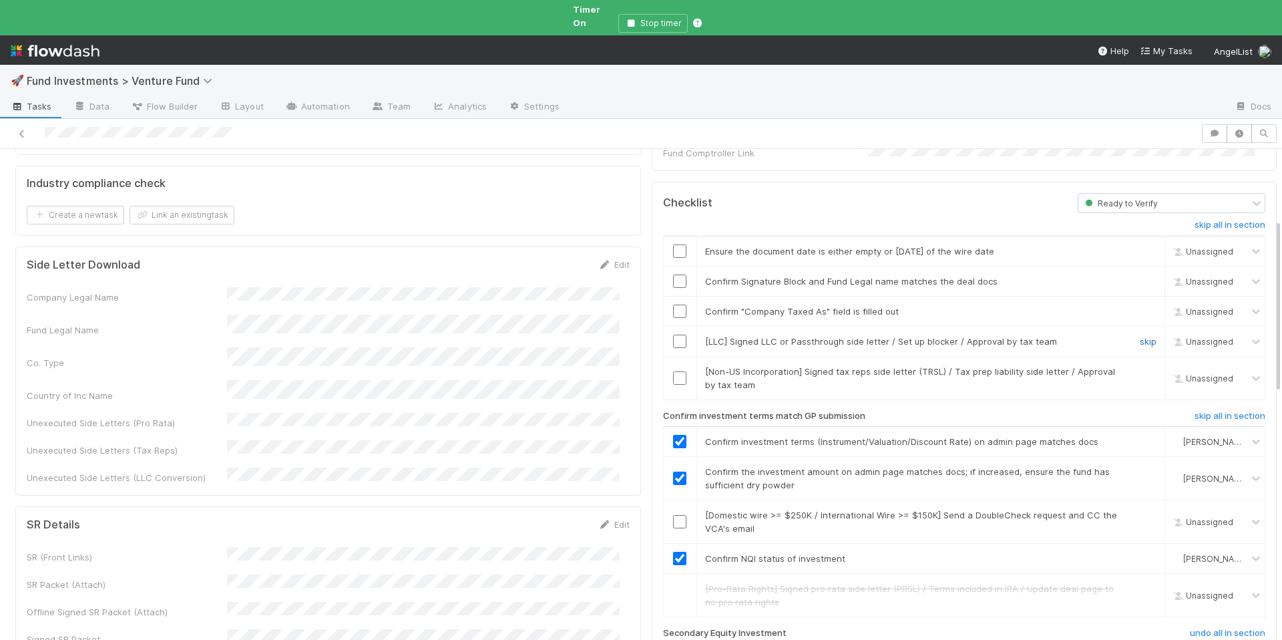
click at [1140, 336] on link "skip" at bounding box center [1148, 341] width 17 height 11
click at [1140, 366] on link "skip" at bounding box center [1148, 371] width 17 height 11
click at [675, 304] on input "checkbox" at bounding box center [679, 310] width 13 height 13
click at [673, 304] on input "checkbox" at bounding box center [679, 310] width 13 height 13
click at [673, 274] on input "checkbox" at bounding box center [679, 280] width 13 height 13
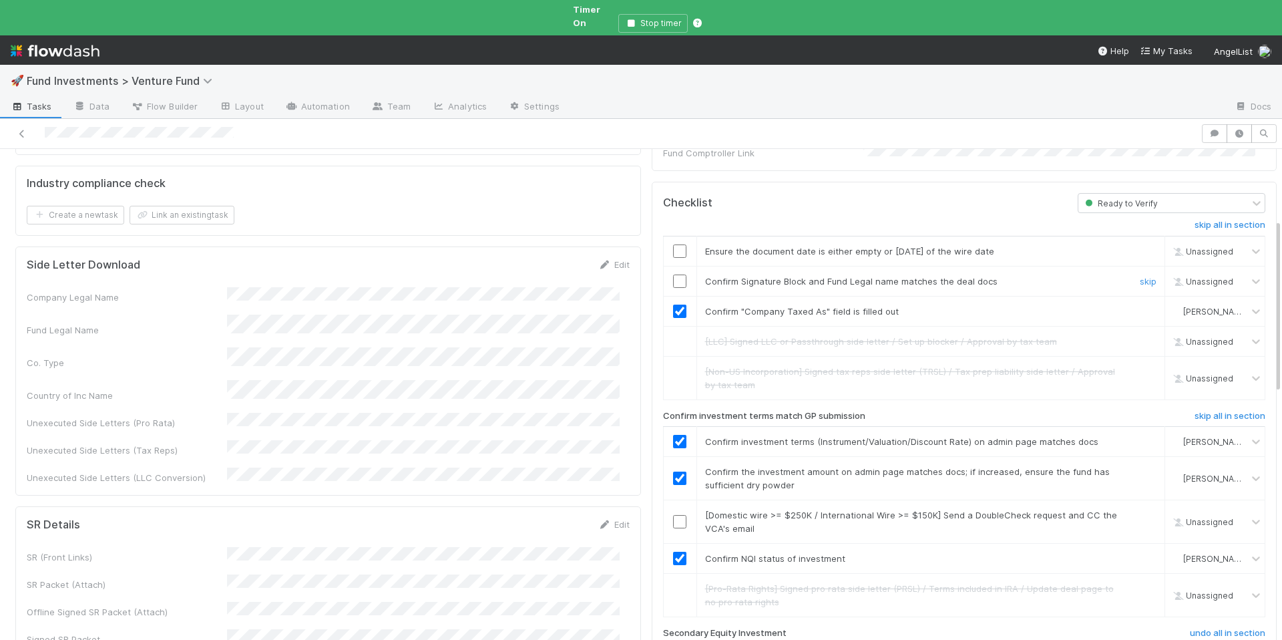
click at [673, 274] on input "checkbox" at bounding box center [679, 280] width 13 height 13
click at [673, 244] on input "checkbox" at bounding box center [679, 250] width 13 height 13
checkbox input "true"
click at [1140, 509] on link "skip" at bounding box center [1148, 514] width 17 height 11
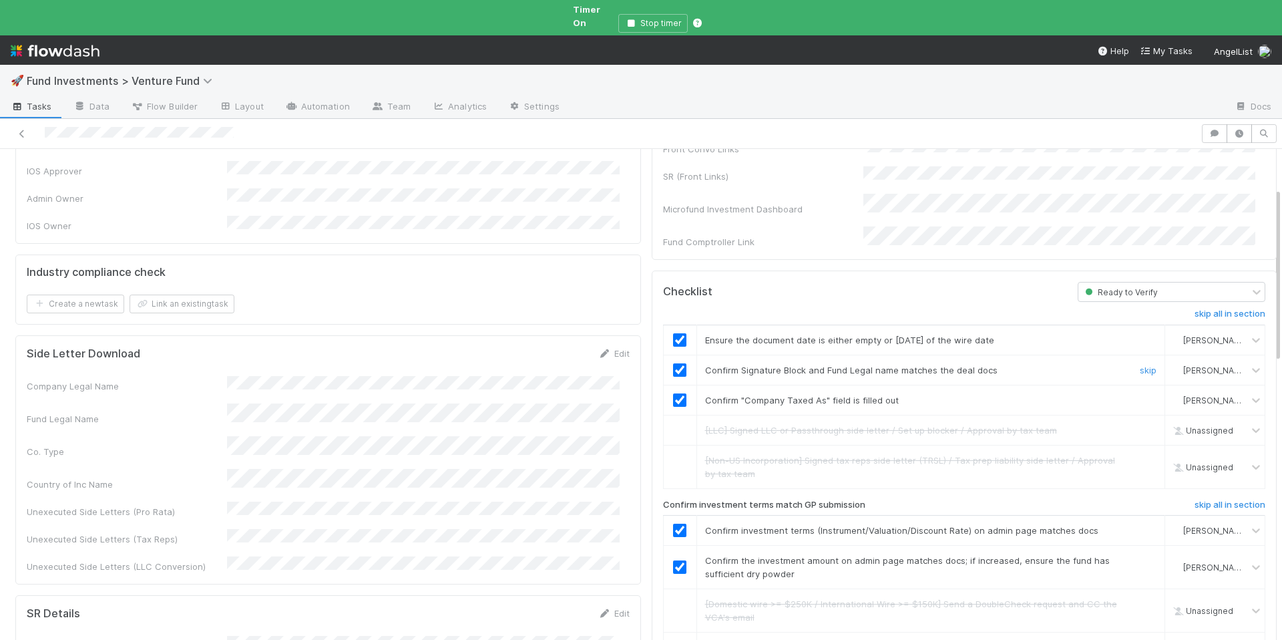
scroll to position [0, 0]
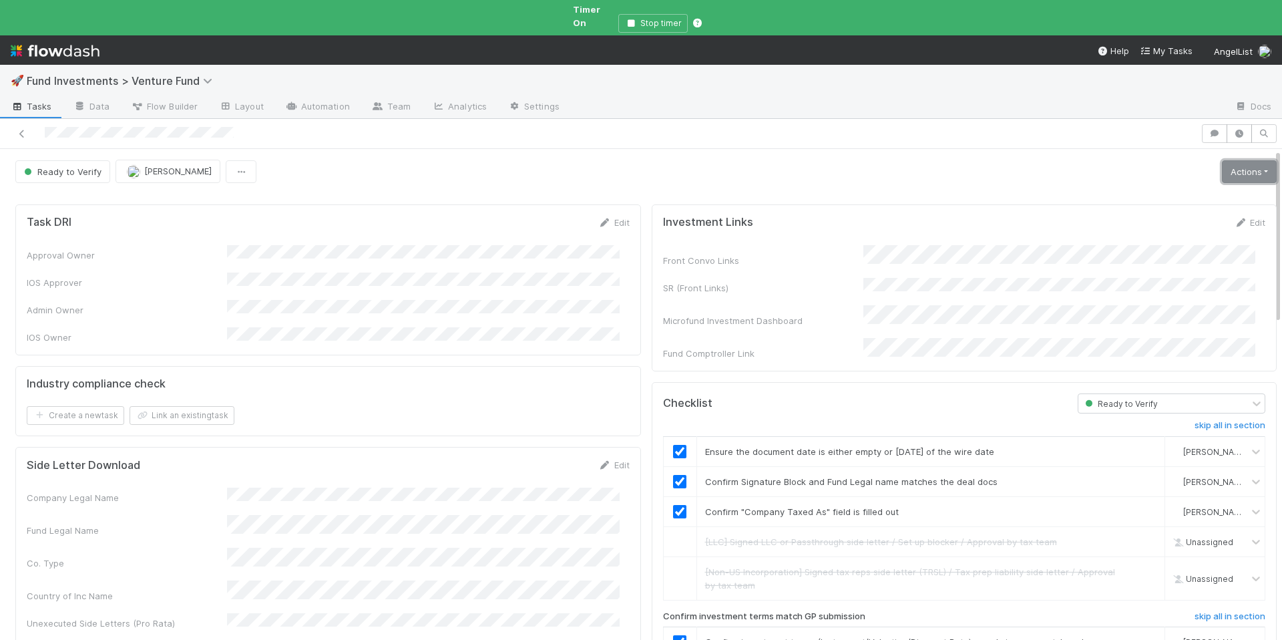
click at [1222, 162] on link "Actions" at bounding box center [1249, 171] width 55 height 23
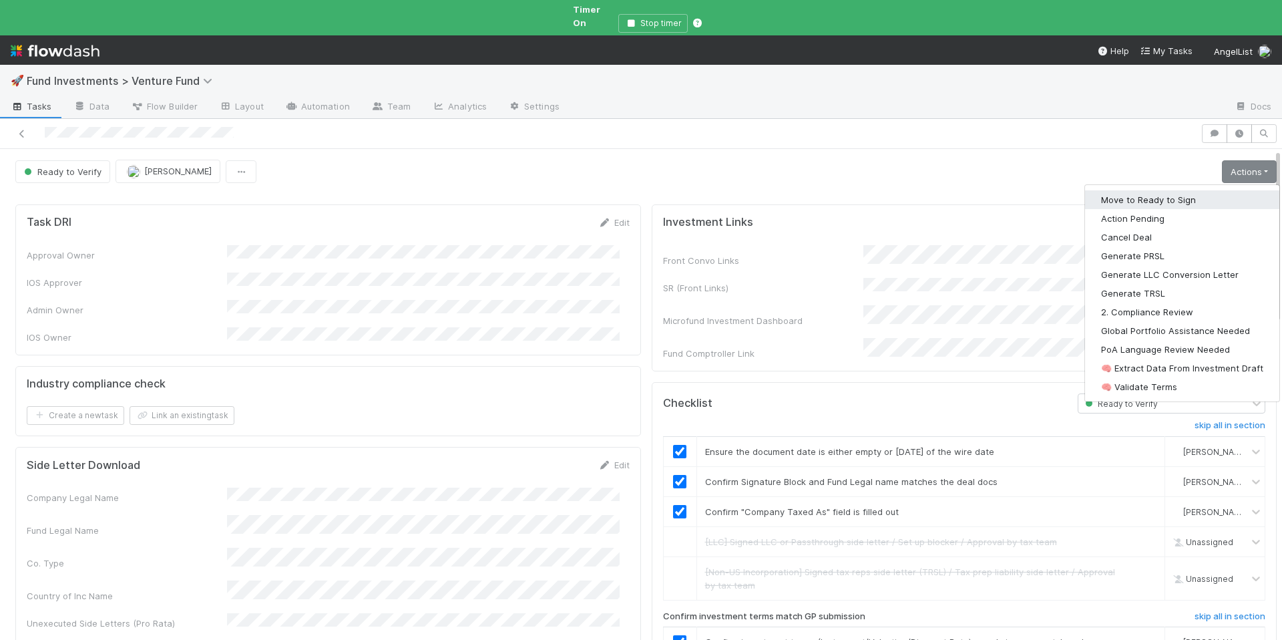
click at [1144, 192] on button "Move to Ready to Sign" at bounding box center [1182, 199] width 194 height 19
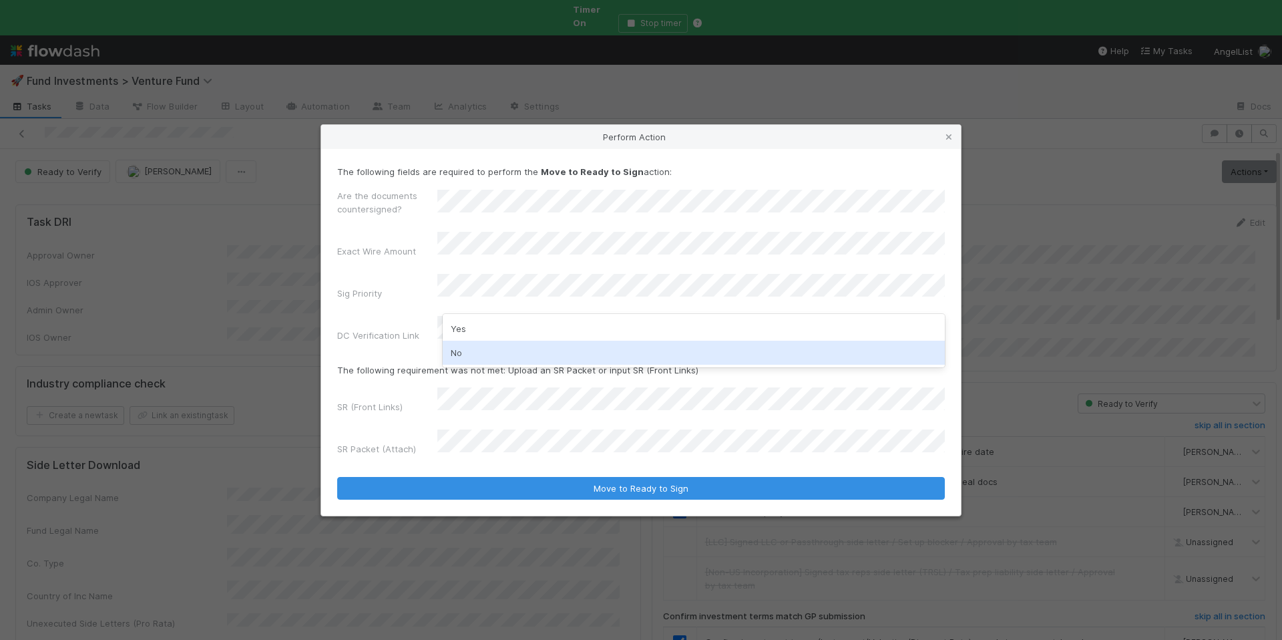
click at [491, 352] on div "No" at bounding box center [694, 352] width 502 height 24
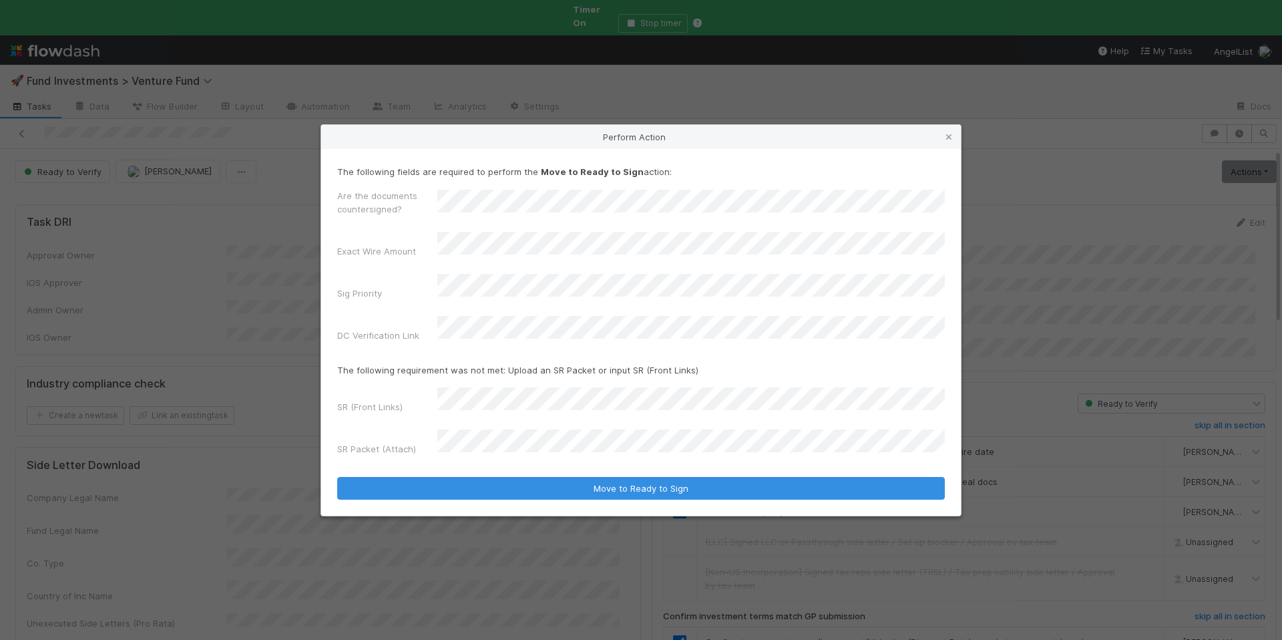
click at [488, 342] on div "DC Verification Link" at bounding box center [640, 331] width 607 height 31
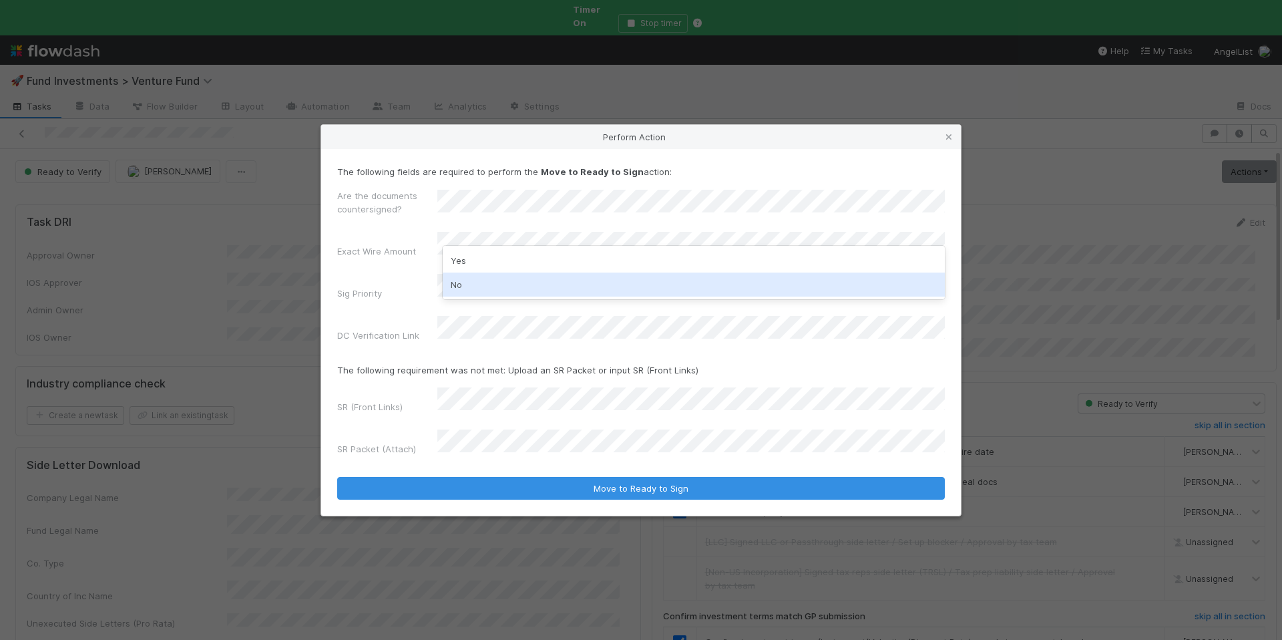
click at [491, 292] on div "No" at bounding box center [694, 284] width 502 height 24
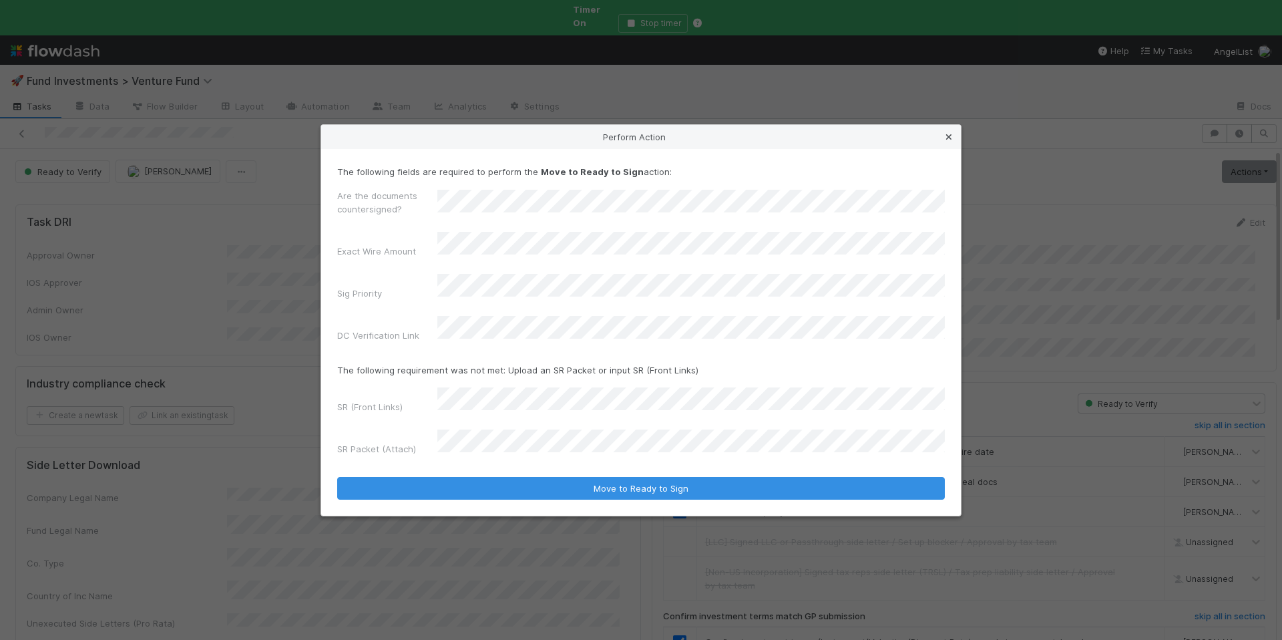
click at [955, 144] on link at bounding box center [948, 136] width 13 height 13
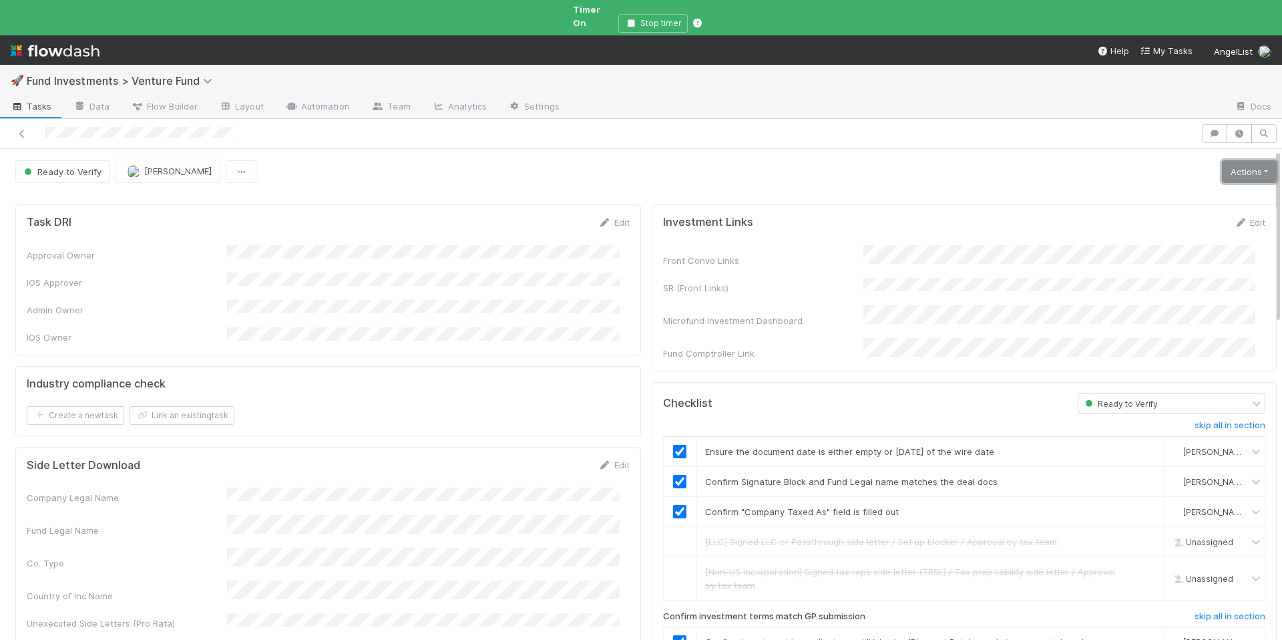
click at [1228, 162] on link "Actions" at bounding box center [1249, 171] width 55 height 23
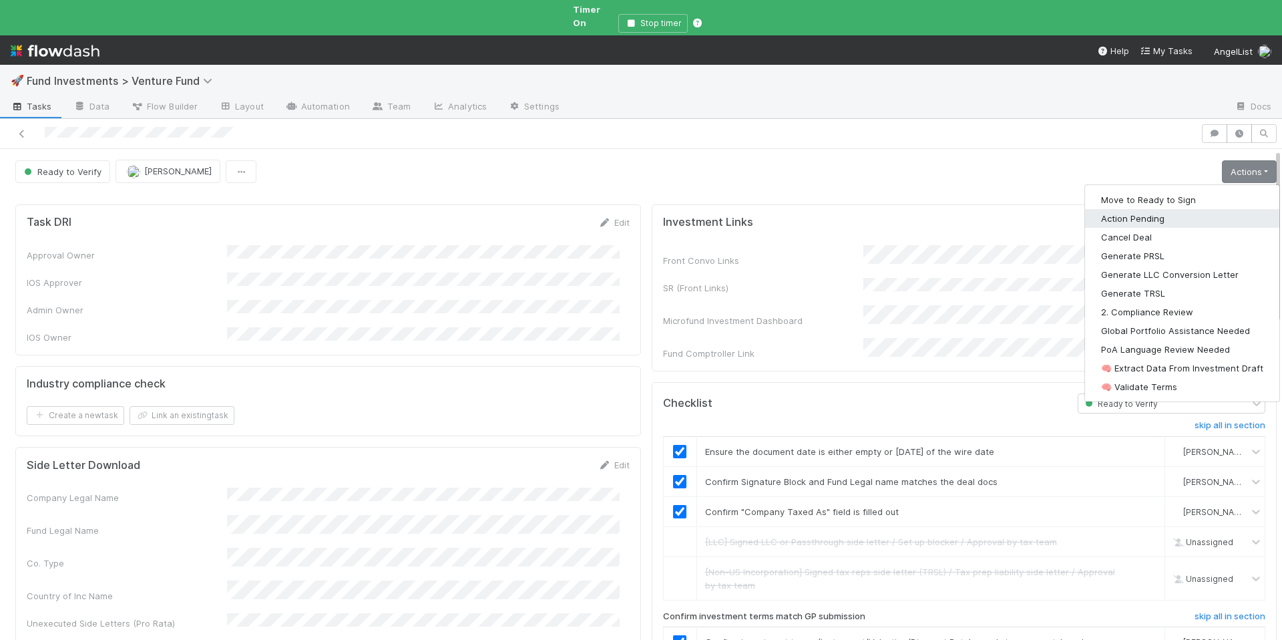
click at [1178, 209] on button "Action Pending" at bounding box center [1182, 218] width 194 height 19
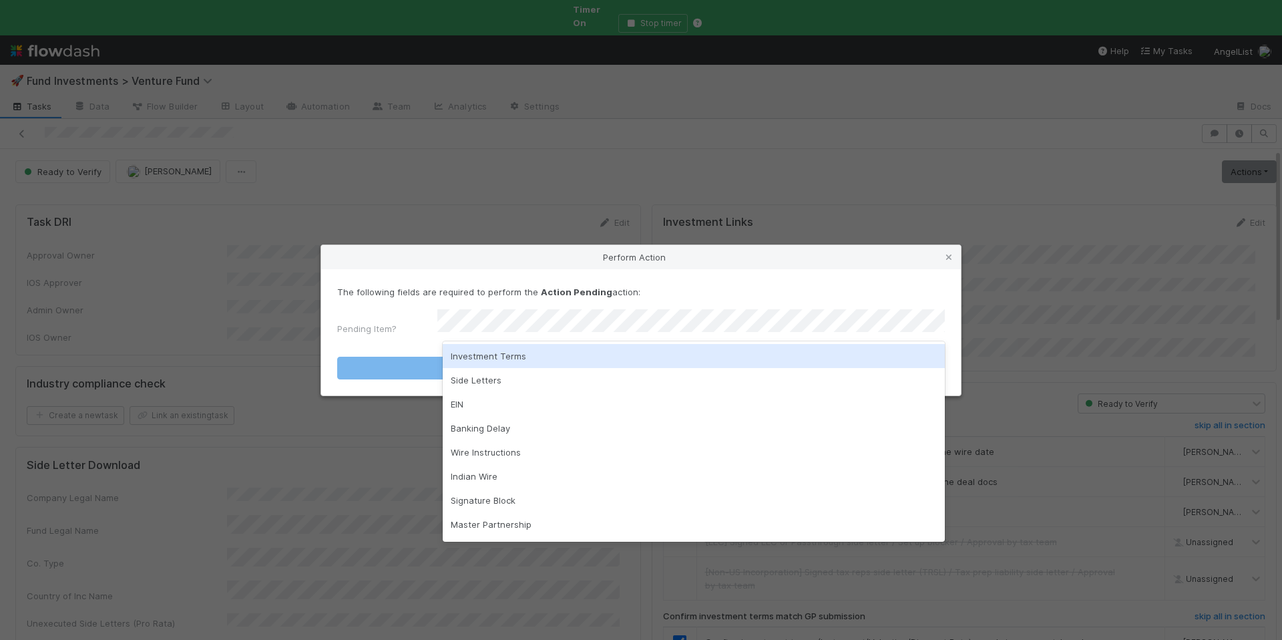
drag, startPoint x: 597, startPoint y: 352, endPoint x: 631, endPoint y: 355, distance: 34.2
click at [598, 352] on div "Investment Terms" at bounding box center [694, 356] width 502 height 24
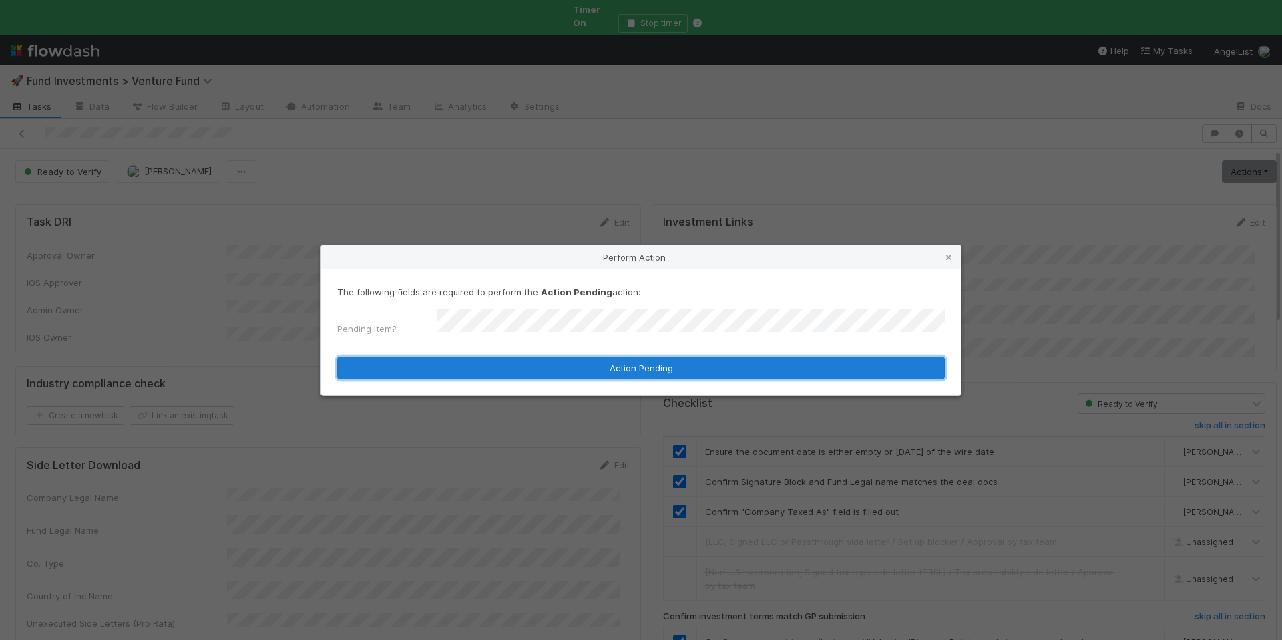
click at [631, 356] on button "Action Pending" at bounding box center [640, 367] width 607 height 23
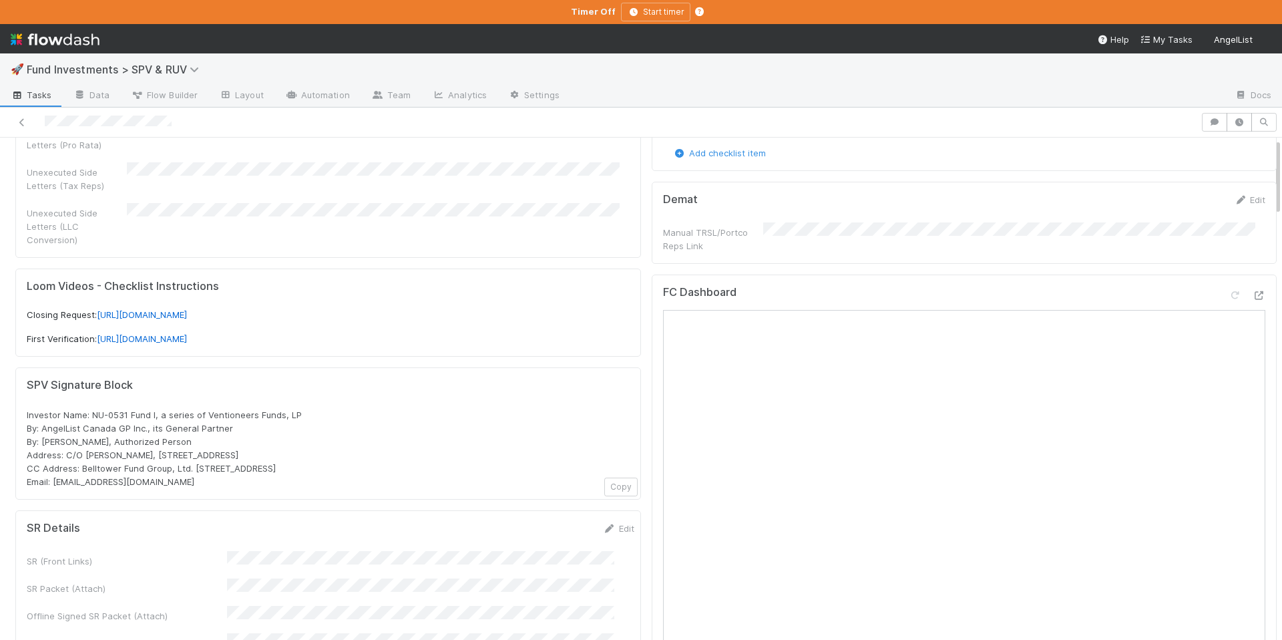
scroll to position [294, 0]
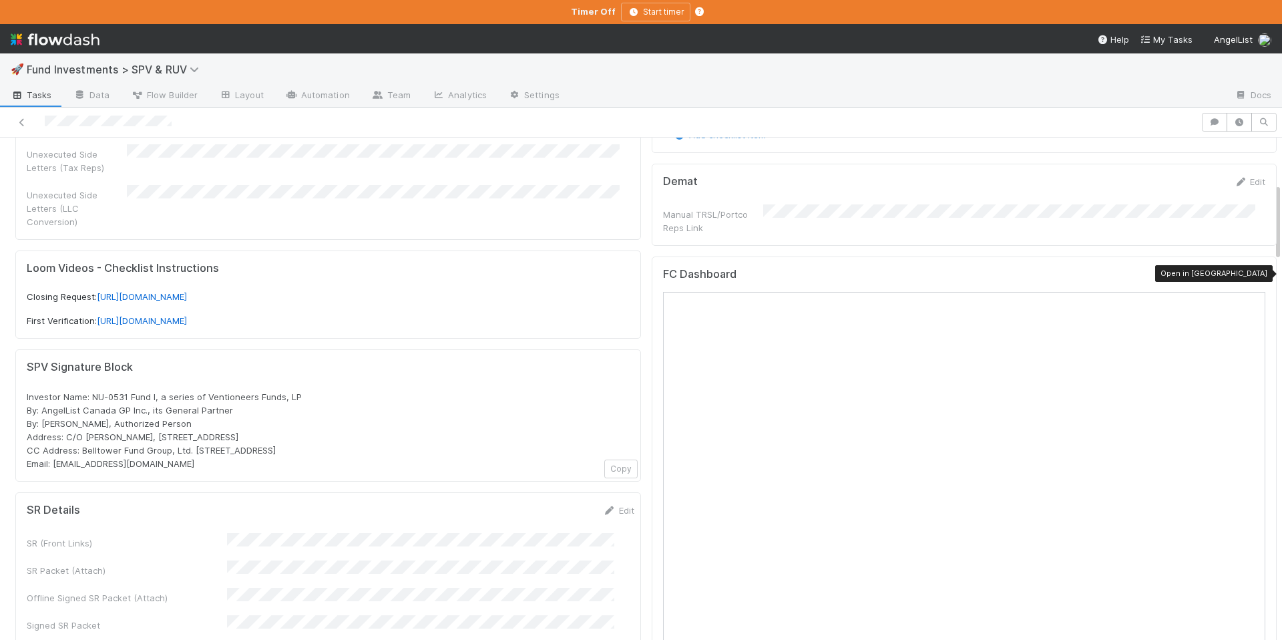
click at [1252, 274] on icon at bounding box center [1258, 277] width 13 height 9
